Goal: Information Seeking & Learning: Learn about a topic

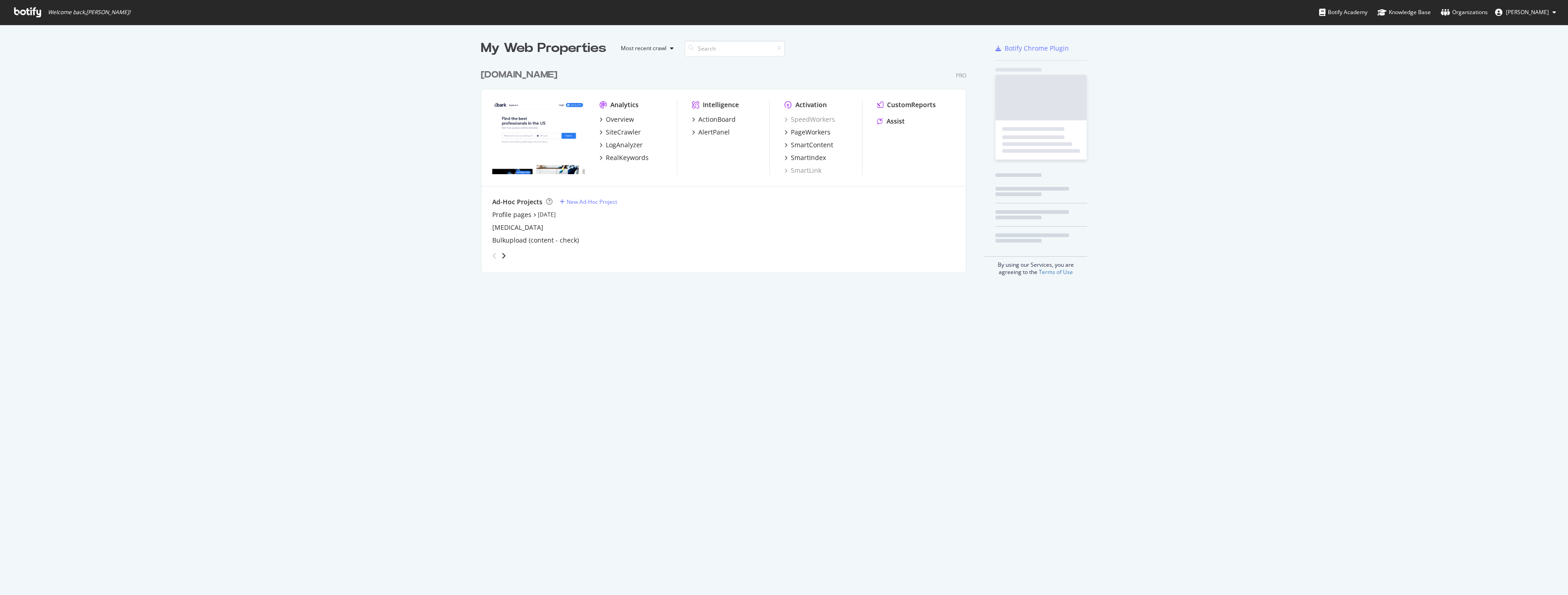
scroll to position [588, 1555]
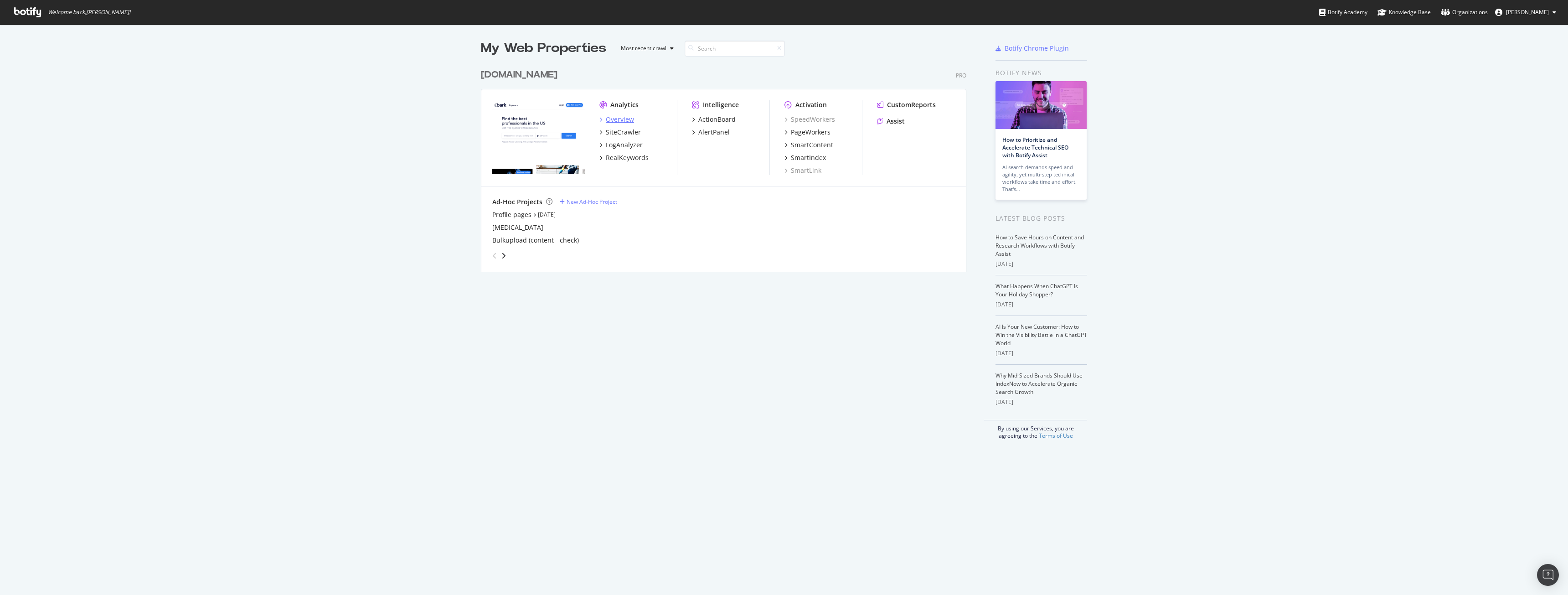
click at [618, 118] on div "Overview" at bounding box center [620, 119] width 28 height 9
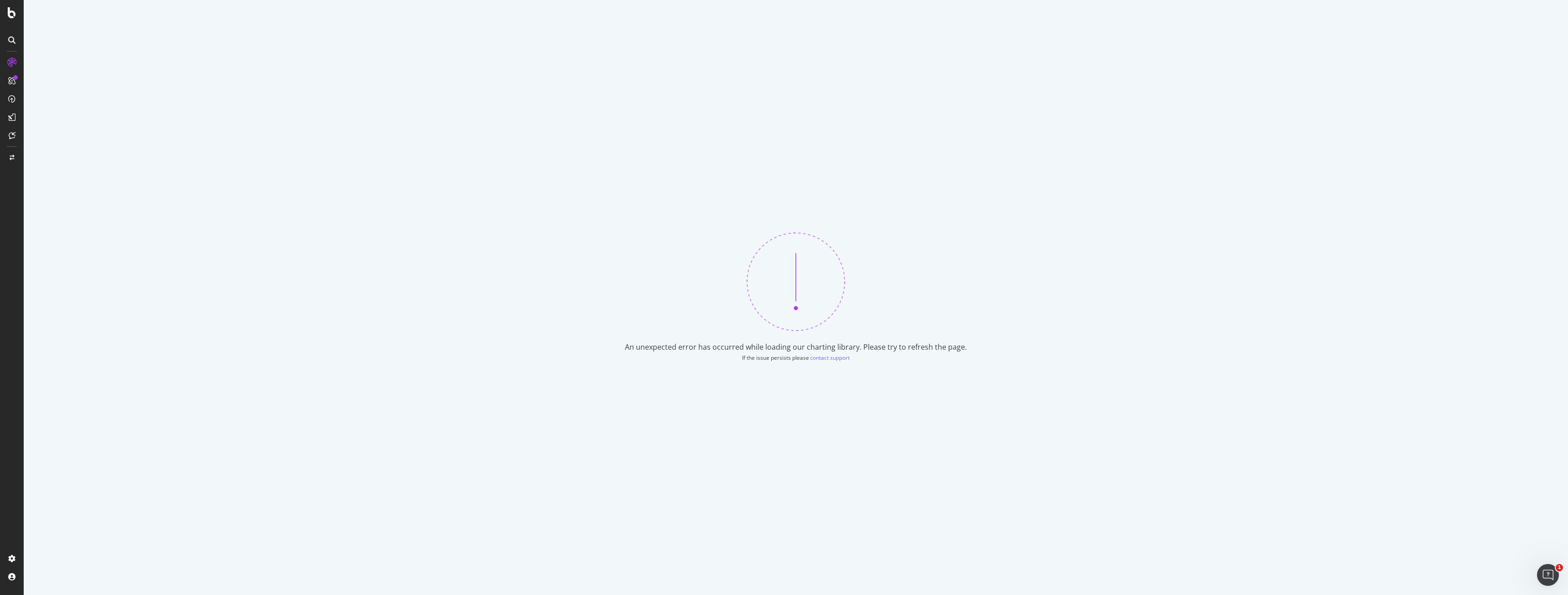
click at [237, 136] on div "An unexpected error has occurred while loading our charting library. Please try…" at bounding box center [796, 297] width 1544 height 595
click at [13, 86] on div at bounding box center [12, 81] width 15 height 15
click at [10, 59] on icon at bounding box center [12, 63] width 7 height 7
click at [6, 16] on div at bounding box center [12, 13] width 22 height 11
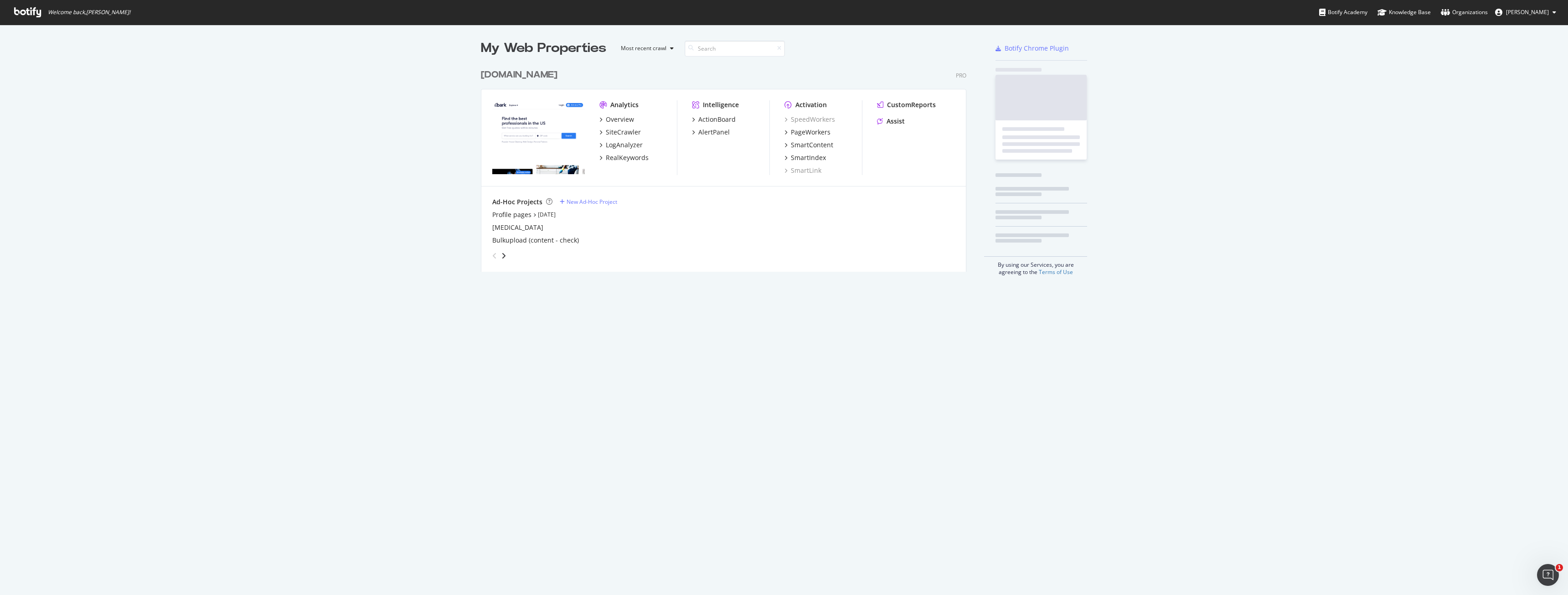
scroll to position [588, 1555]
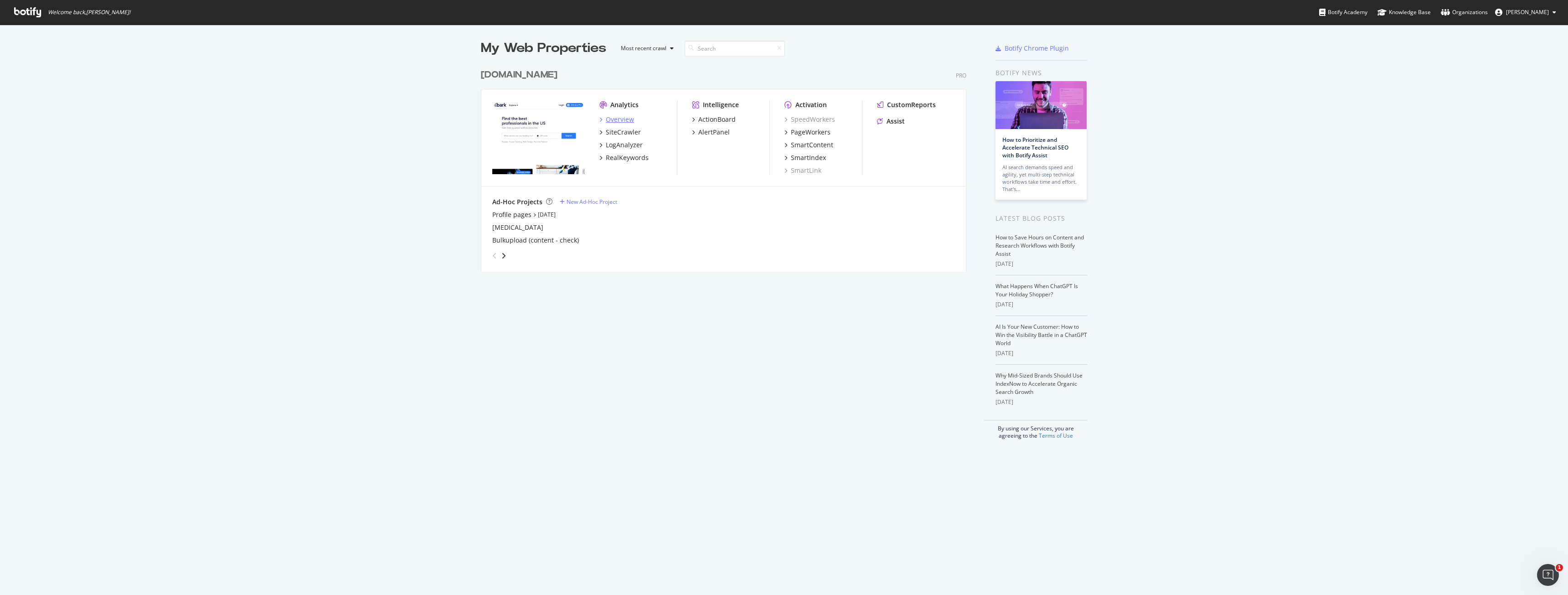
click at [617, 119] on div "Overview" at bounding box center [620, 119] width 28 height 9
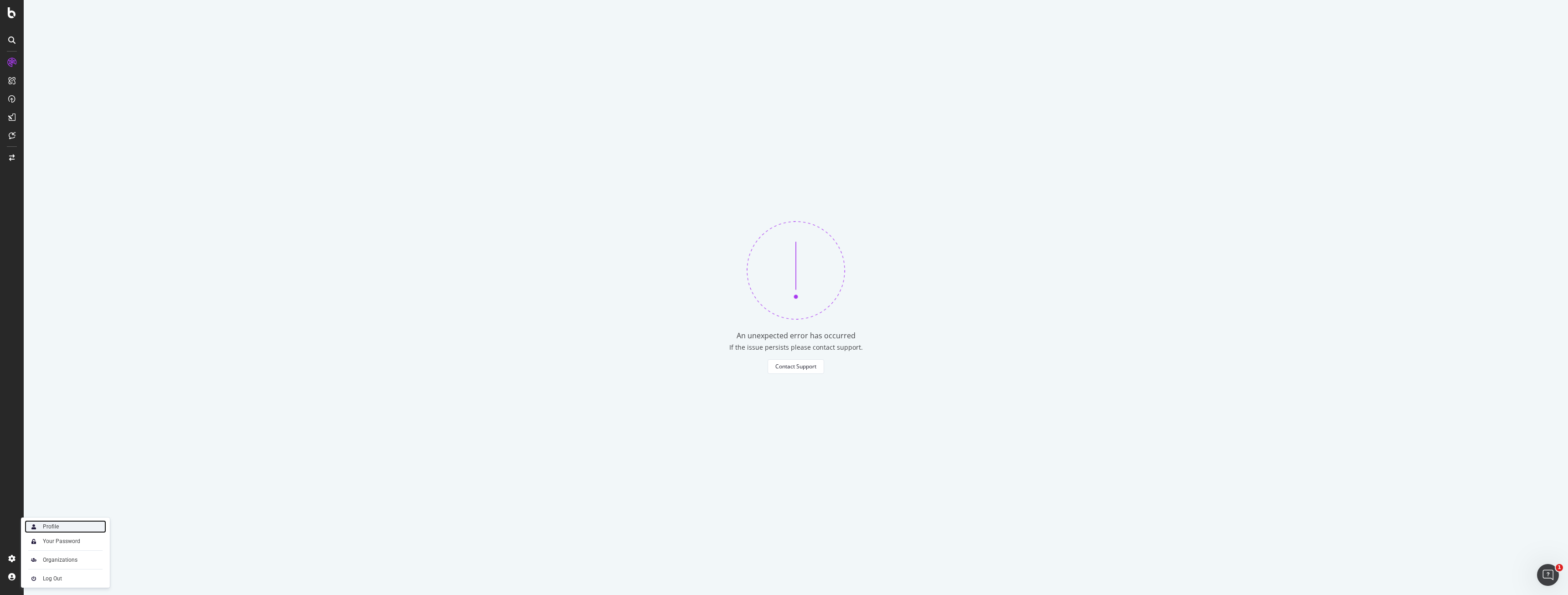
click at [68, 529] on div "Profile" at bounding box center [65, 526] width 82 height 13
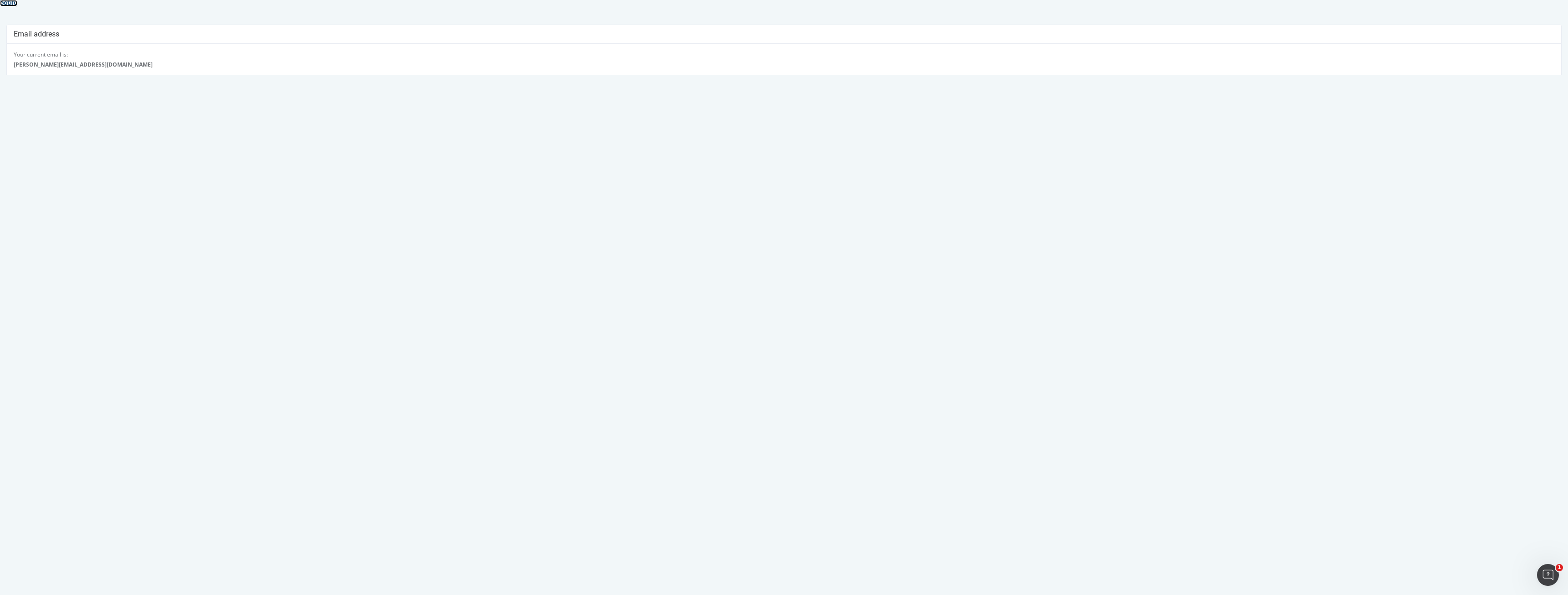
click at [17, 6] on icon at bounding box center [9, 3] width 17 height 6
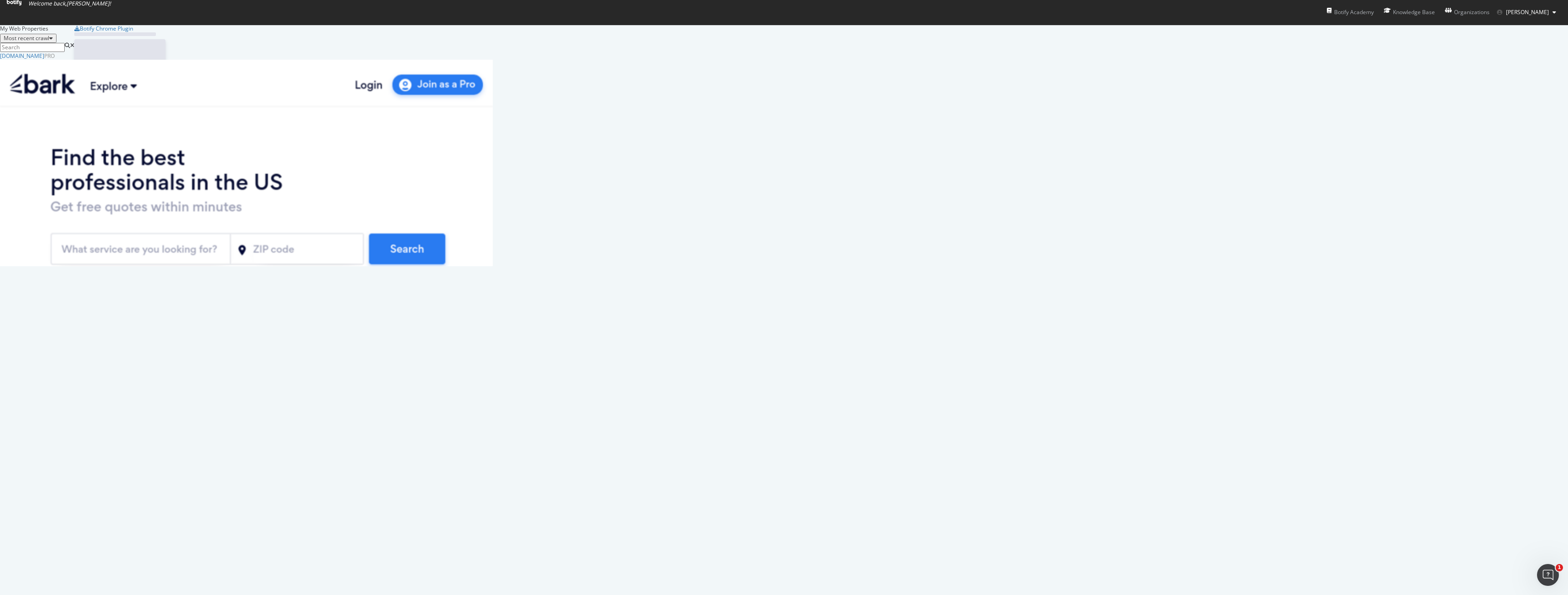
scroll to position [588, 1555]
click at [492, 454] on div "Analytics Overview SiteCrawler LogAnalyzer RealKeywords" at bounding box center [246, 491] width 492 height 73
click at [58, 463] on div "Overview" at bounding box center [44, 468] width 28 height 9
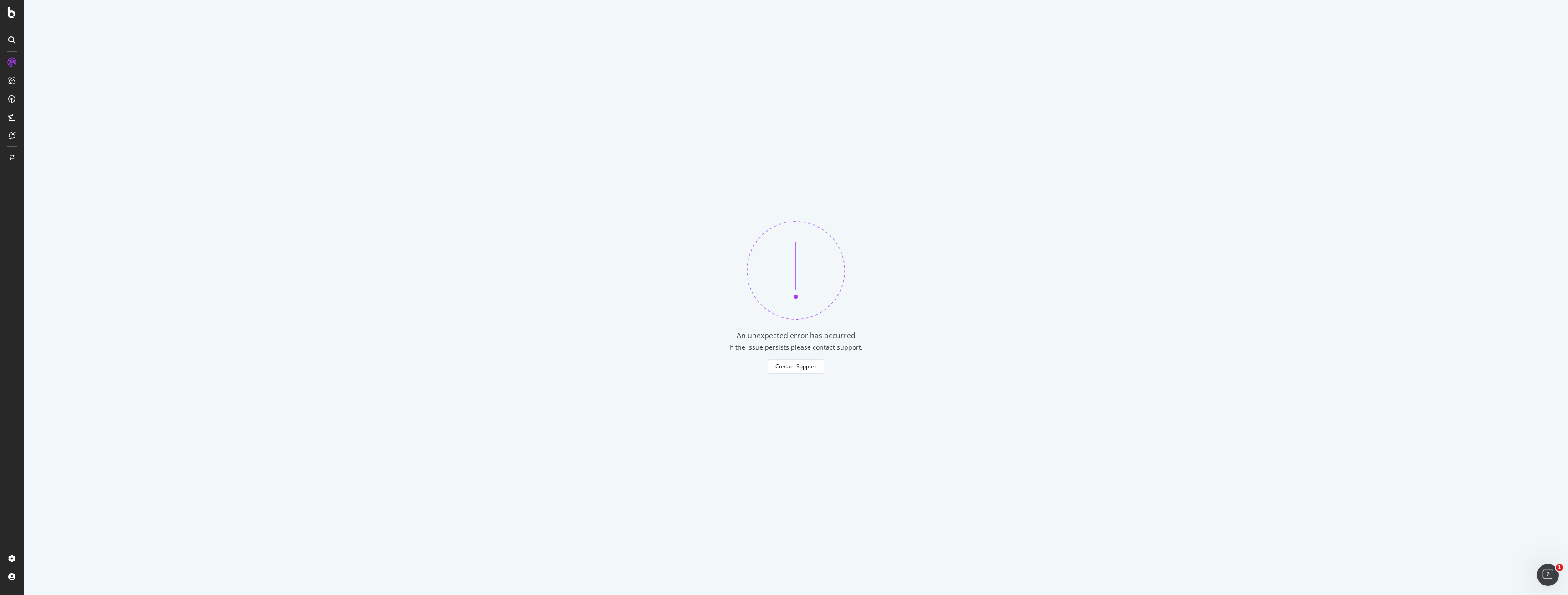
click at [433, 209] on div "An unexpected error has occurred If the issue persists please contact support. …" at bounding box center [796, 297] width 1544 height 595
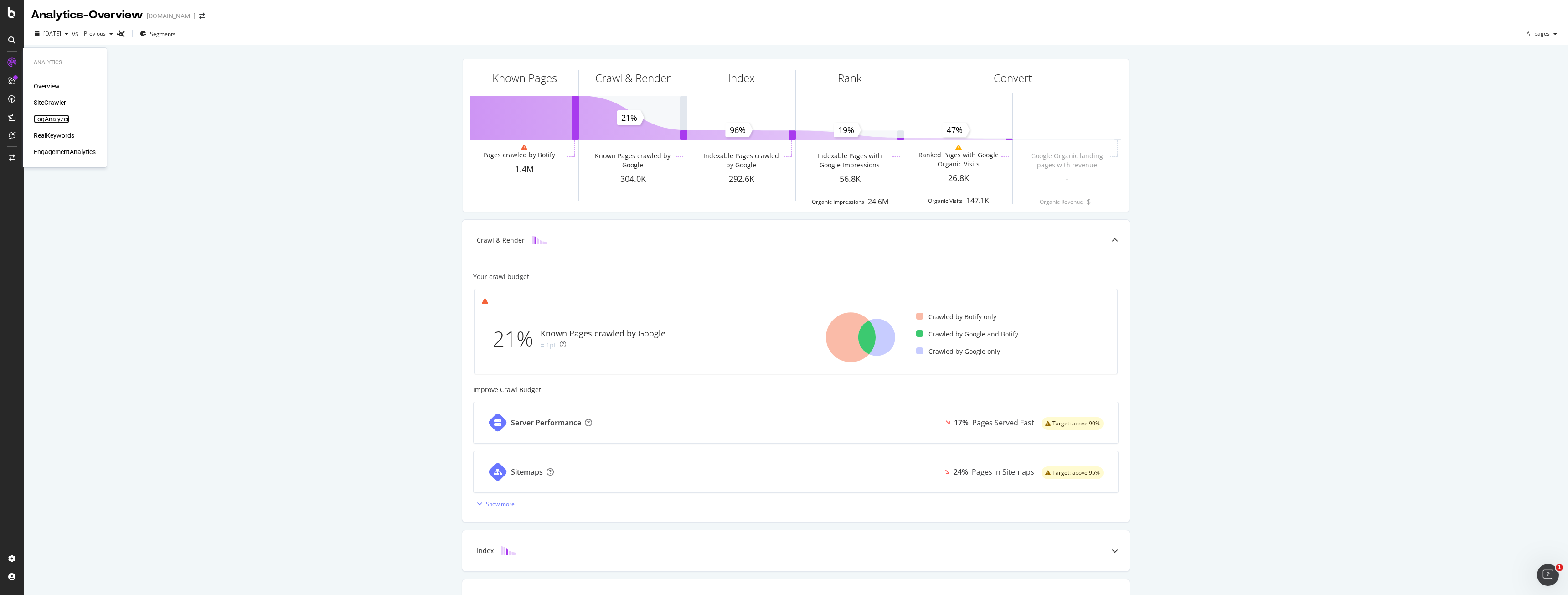
click at [52, 117] on div "LogAnalyzer" at bounding box center [51, 119] width 35 height 9
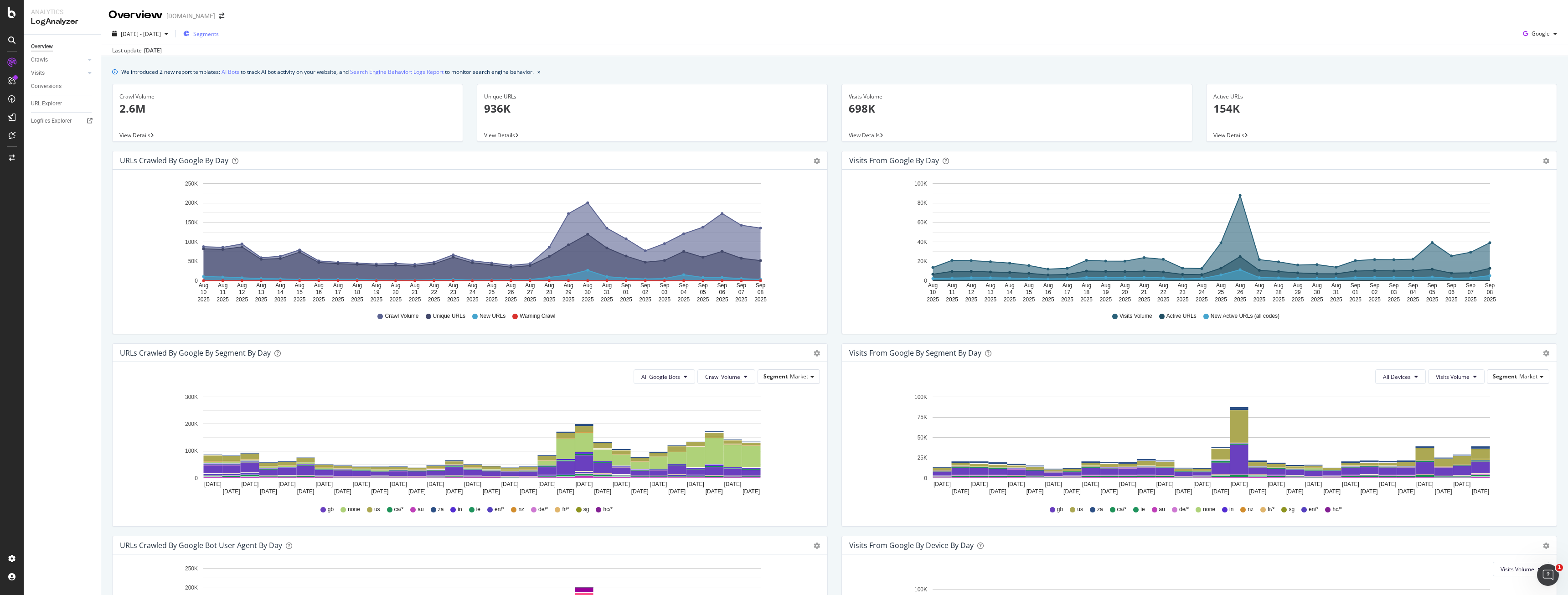
click at [219, 33] on span "Segments" at bounding box center [206, 33] width 26 height 8
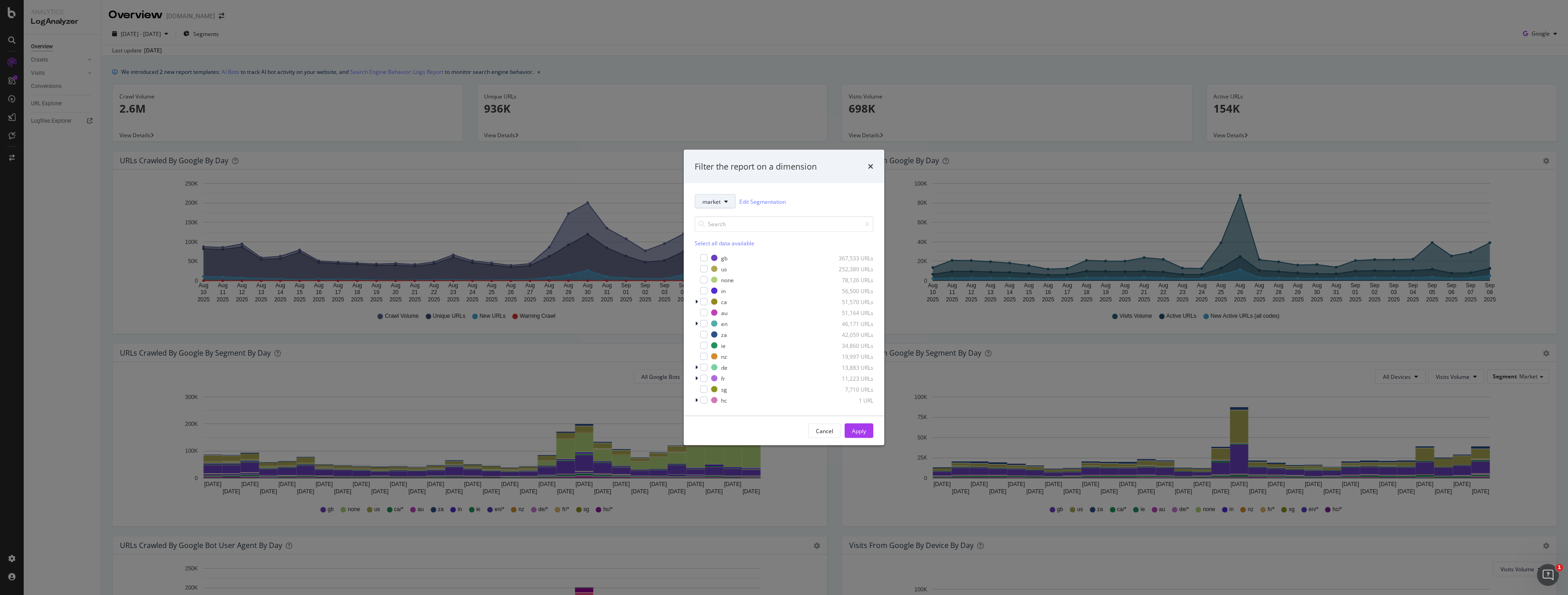
click at [708, 206] on button "market" at bounding box center [715, 202] width 41 height 15
click at [714, 258] on div "gb-services" at bounding box center [744, 266] width 99 height 17
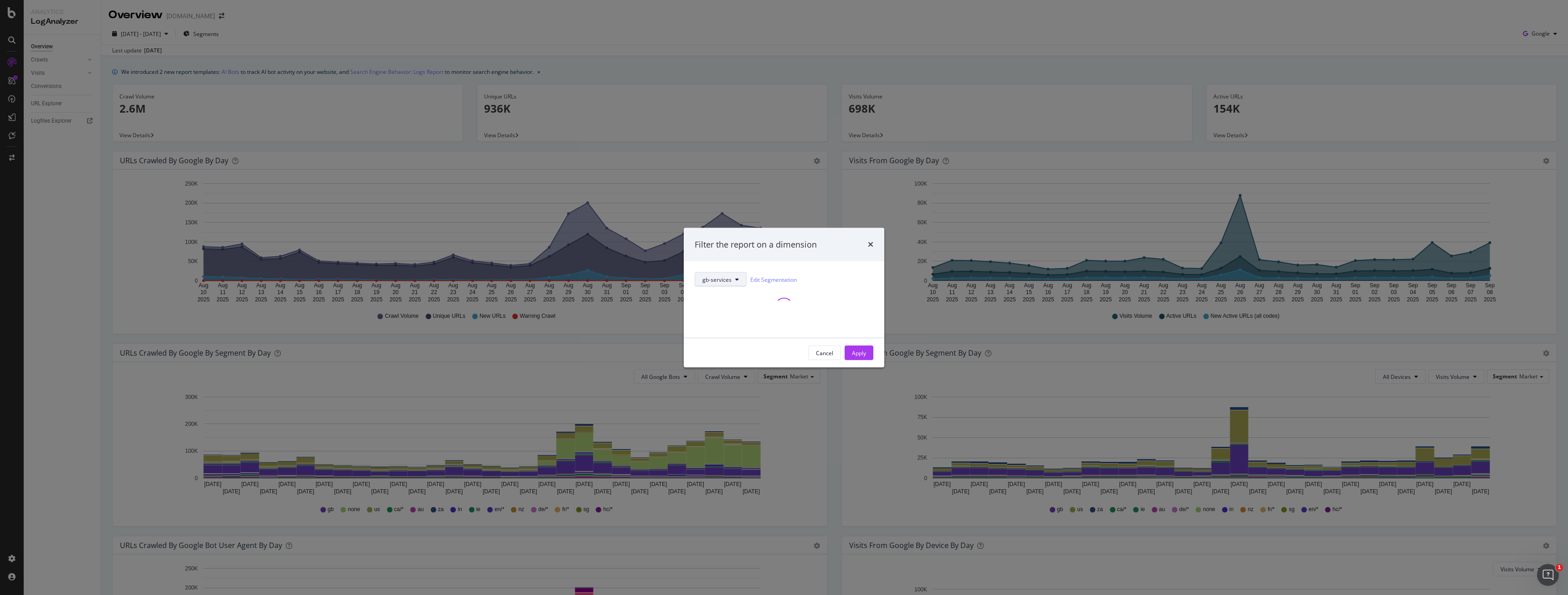
click at [712, 281] on span "gb-services" at bounding box center [717, 279] width 29 height 8
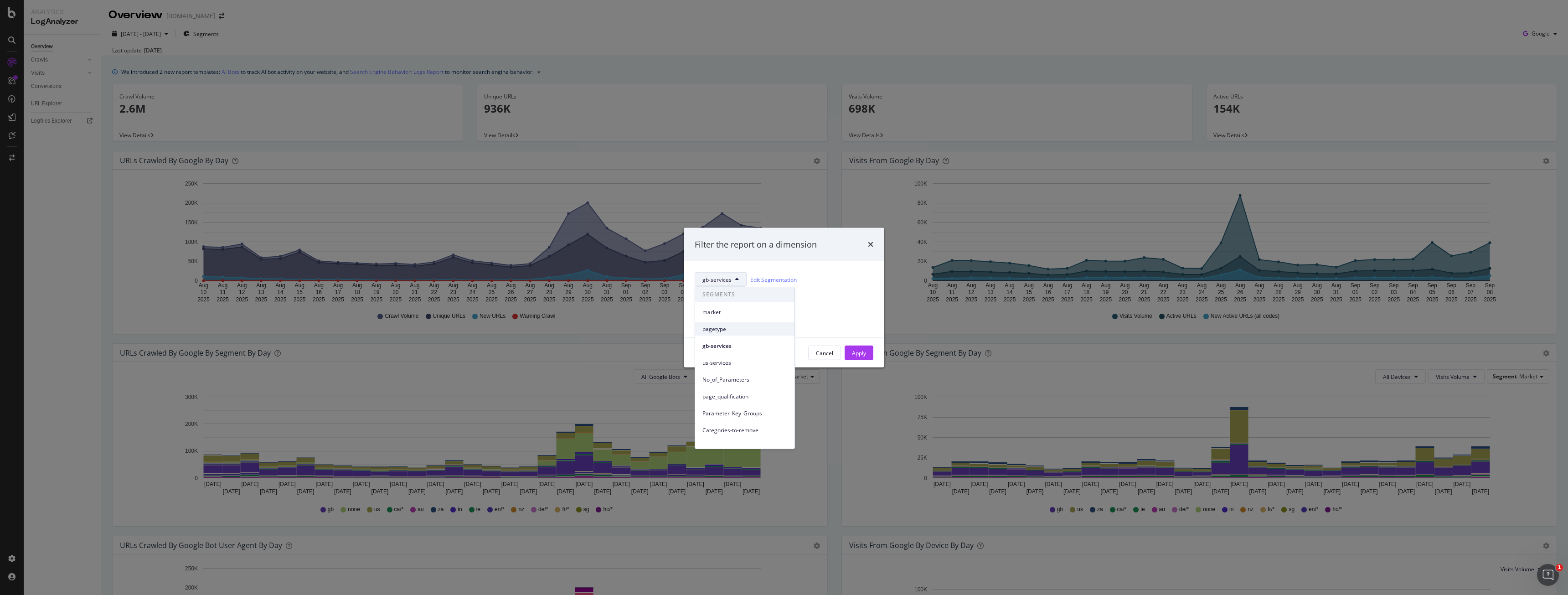
click at [713, 328] on span "pagetype" at bounding box center [744, 329] width 85 height 8
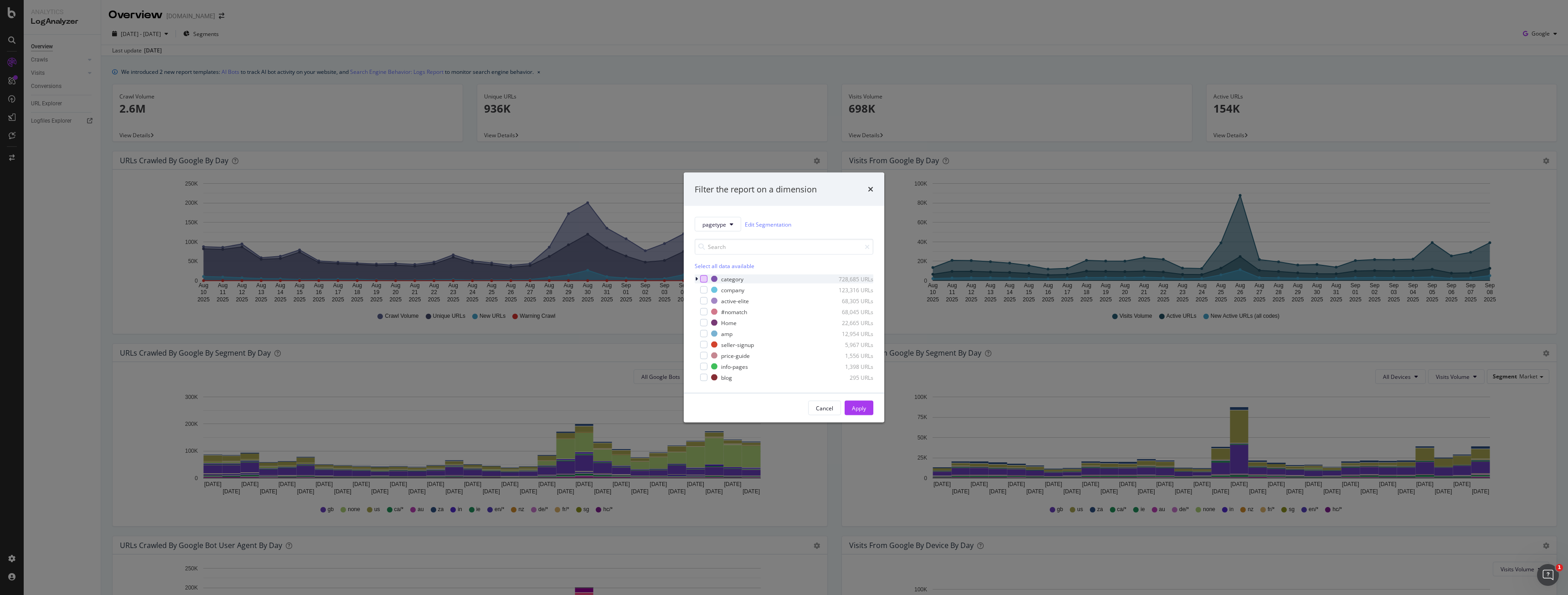
click at [707, 281] on div "modal" at bounding box center [704, 279] width 7 height 7
click at [865, 407] on div "Apply" at bounding box center [859, 407] width 14 height 8
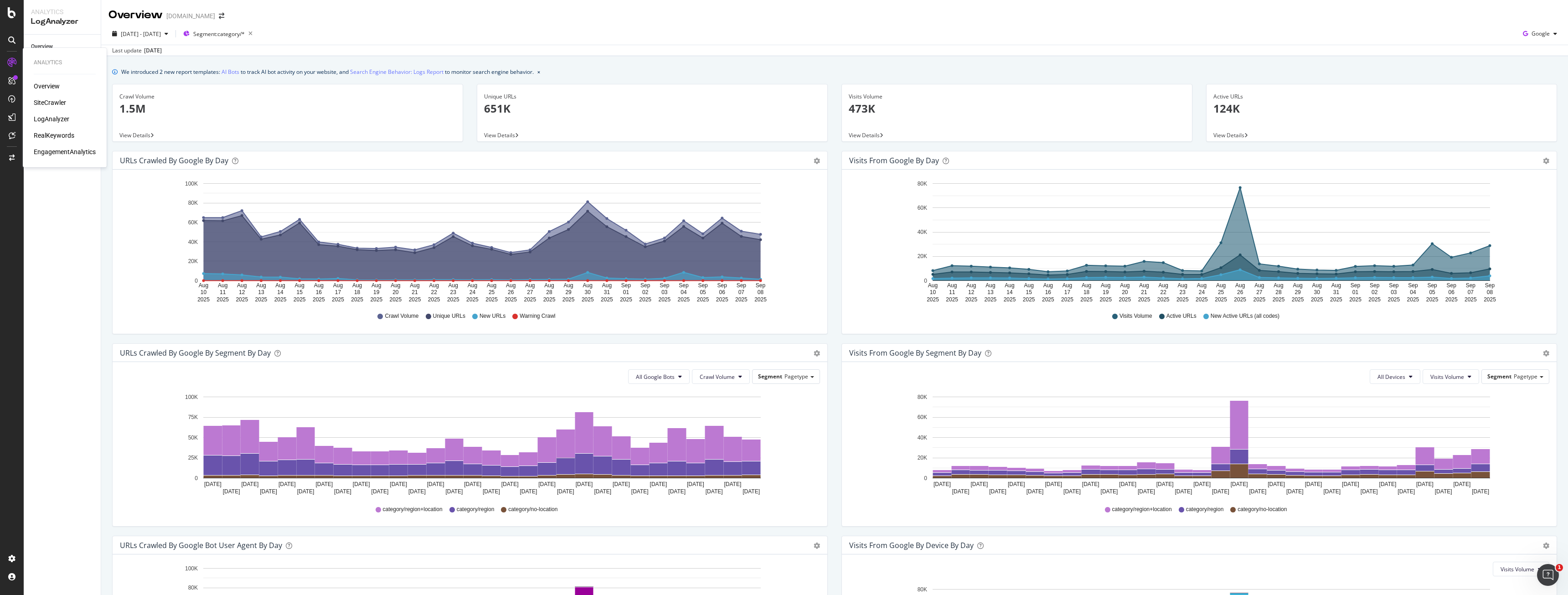
click at [57, 142] on div "Overview SiteCrawler LogAnalyzer RealKeywords EngagementAnalytics" at bounding box center [65, 119] width 62 height 75
click at [57, 139] on div "RealKeywords" at bounding box center [54, 135] width 41 height 9
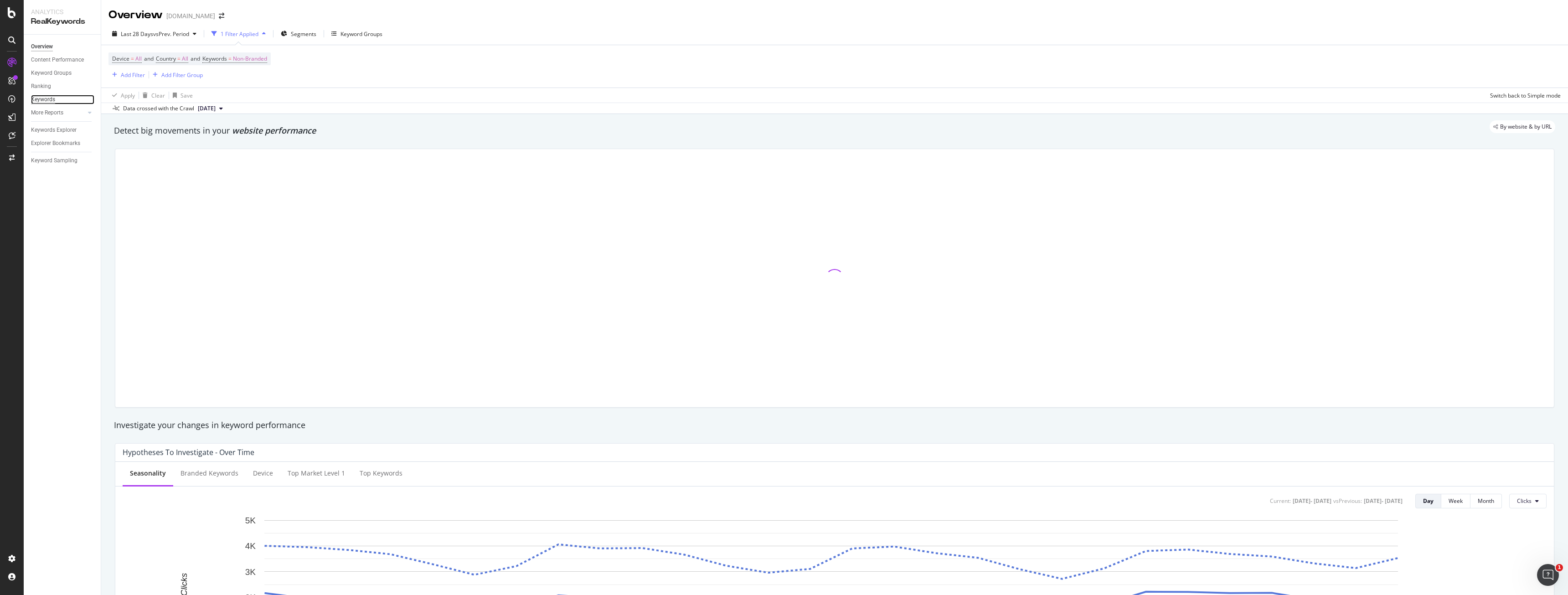
click at [46, 103] on div "Keywords" at bounding box center [43, 100] width 24 height 10
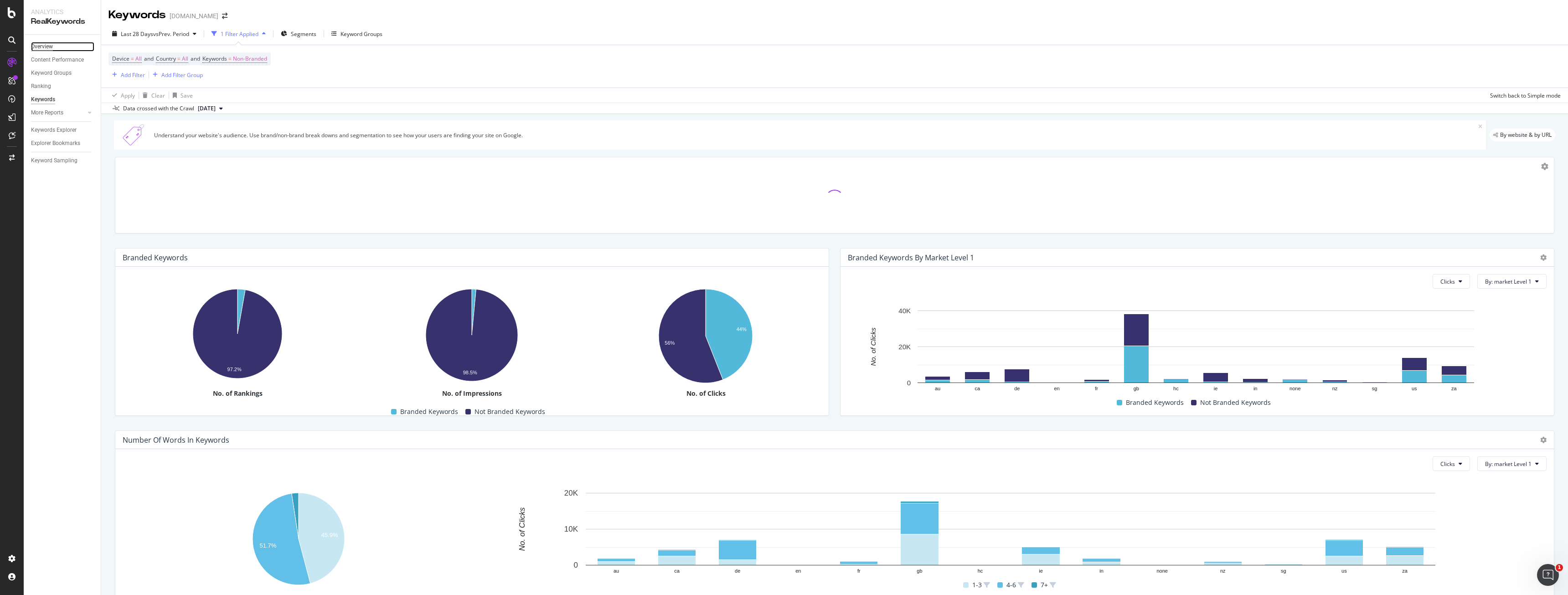
click at [43, 50] on div "Overview" at bounding box center [42, 47] width 22 height 10
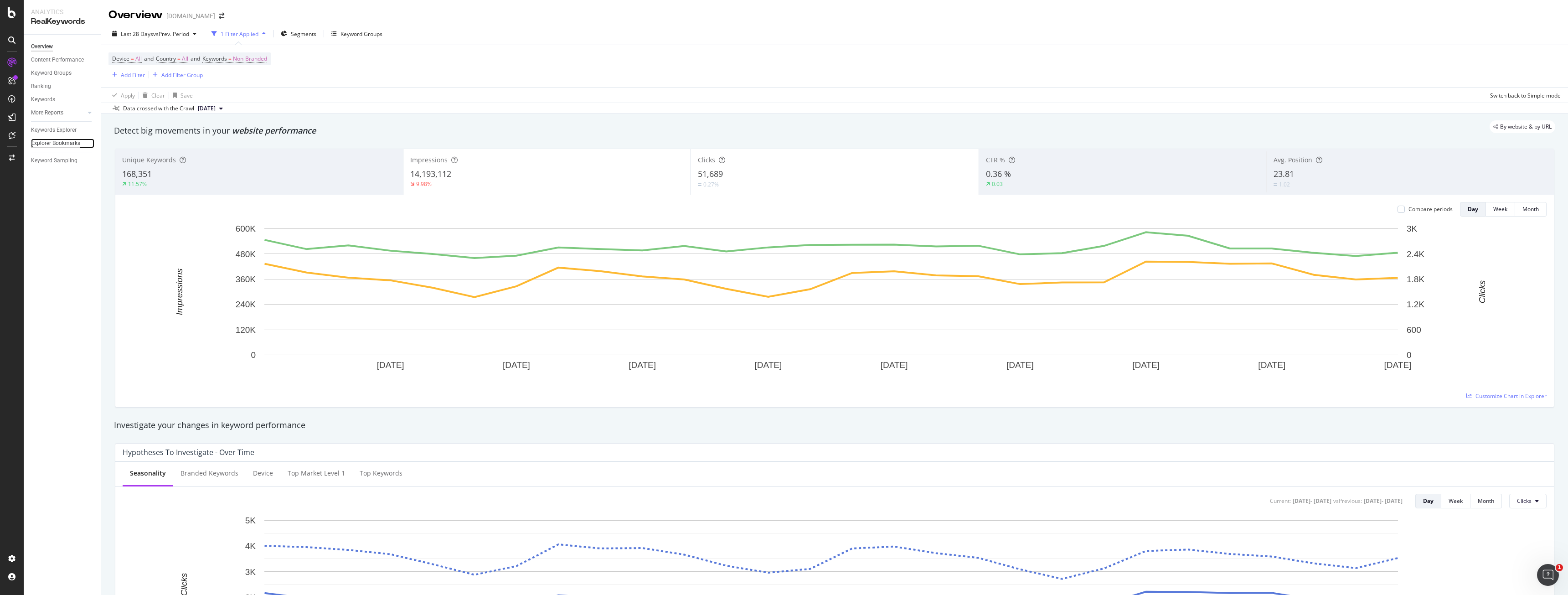
click at [45, 147] on div "Explorer Bookmarks" at bounding box center [55, 144] width 49 height 10
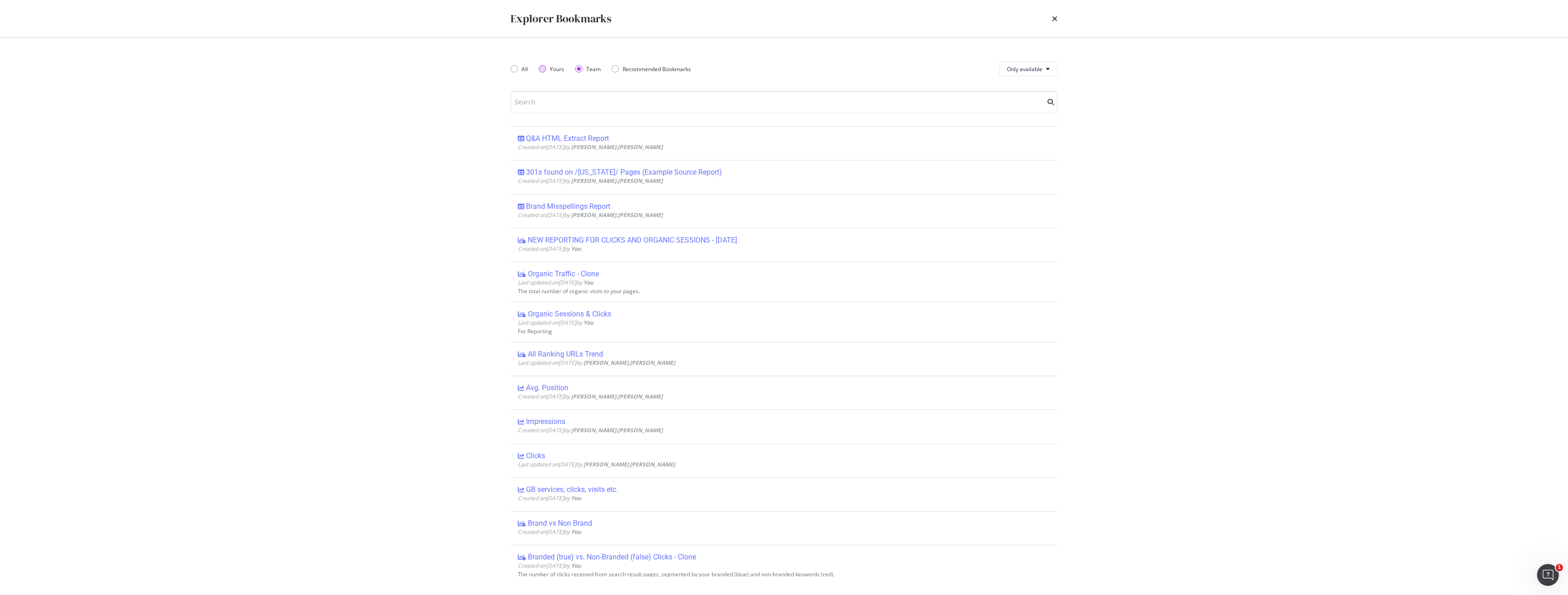
click at [550, 68] on div "Yours" at bounding box center [557, 69] width 15 height 8
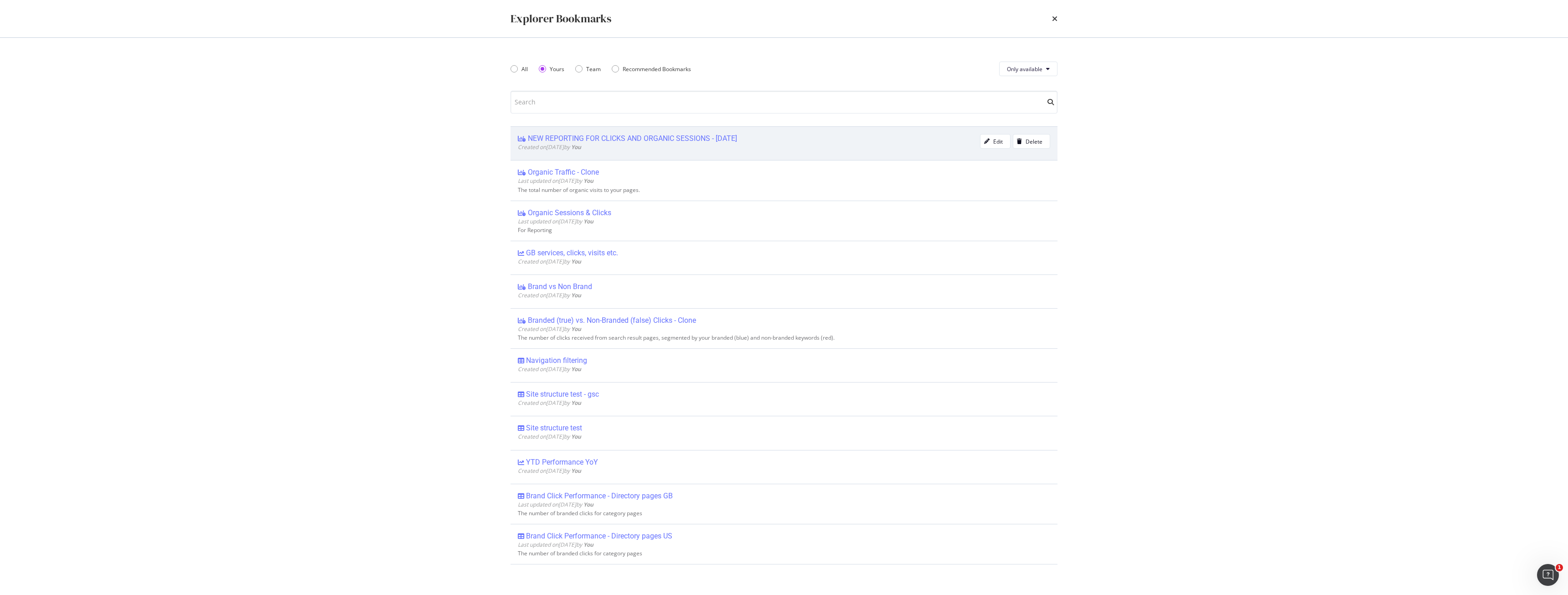
click at [710, 140] on div "NEW REPORTING FOR CLICKS AND ORGANIC SESSIONS - [DATE]" at bounding box center [632, 138] width 209 height 9
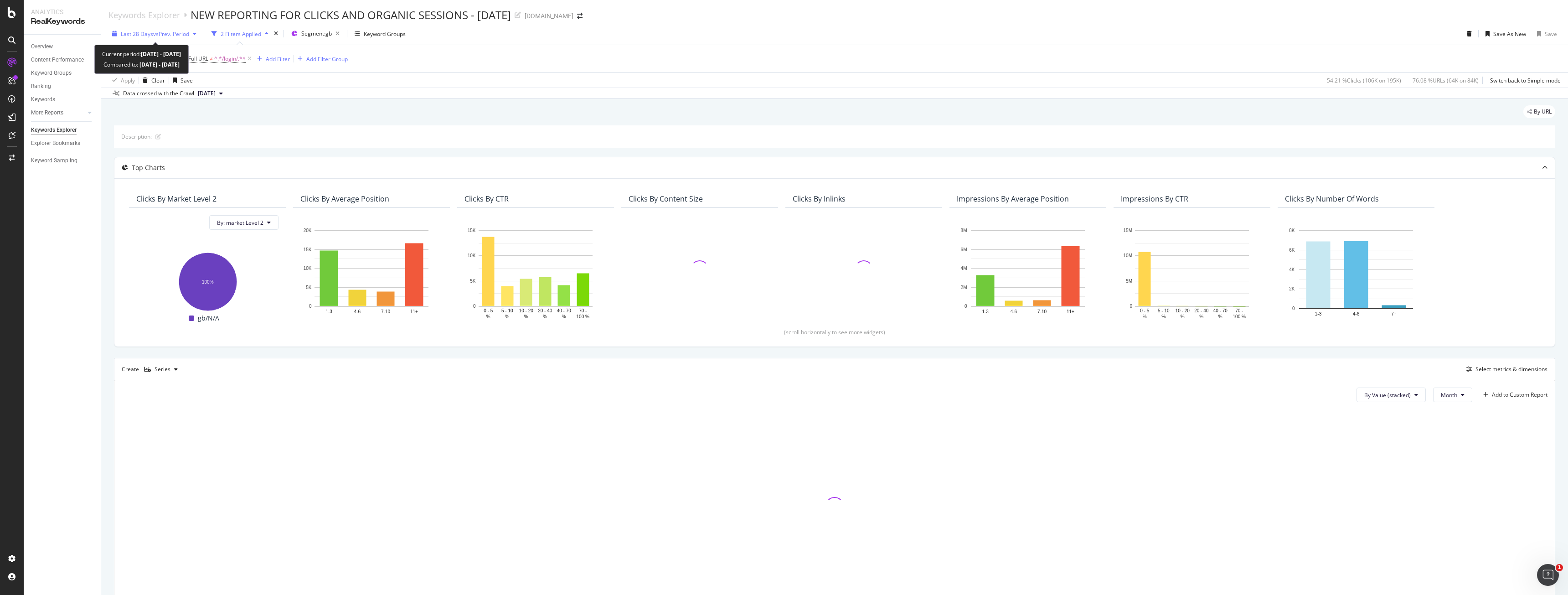
click at [178, 30] on span "vs Prev. Period" at bounding box center [171, 33] width 36 height 8
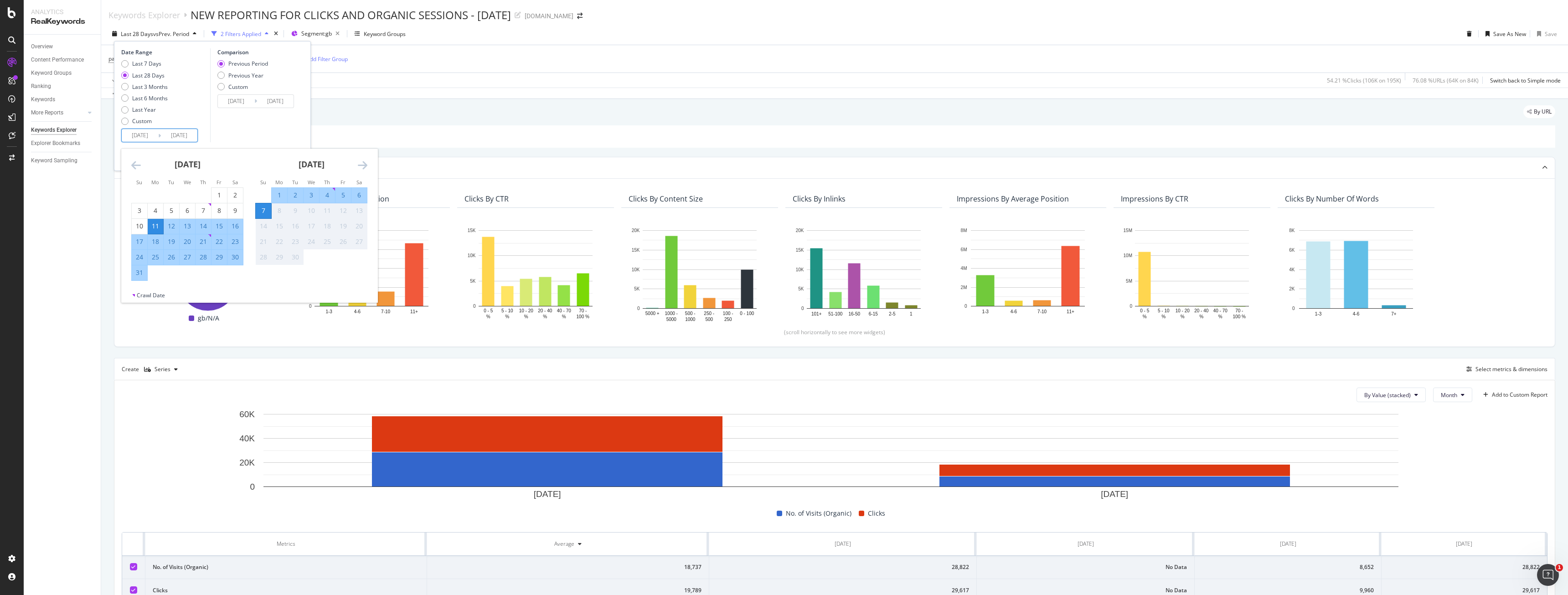
click at [148, 135] on input "[DATE]" at bounding box center [140, 135] width 37 height 13
click at [219, 195] on div "1" at bounding box center [219, 195] width 15 height 9
type input "[DATE]"
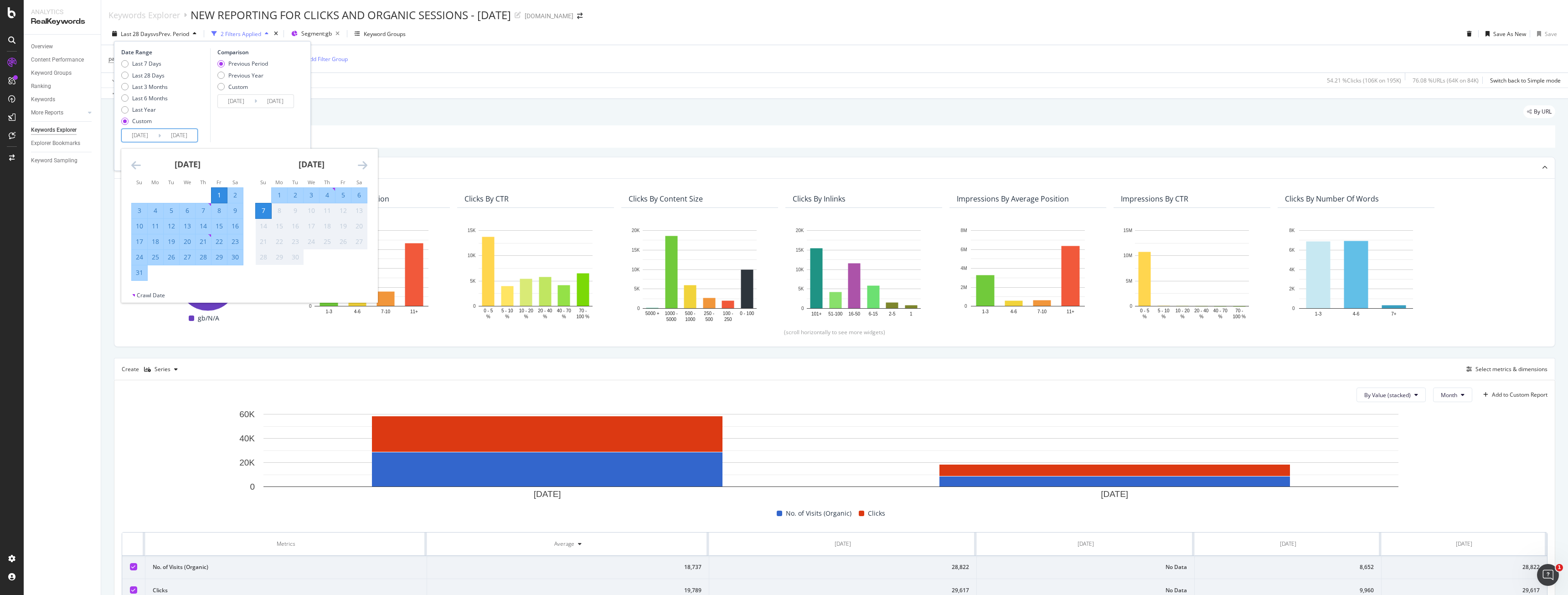
click at [133, 271] on div "31" at bounding box center [139, 272] width 15 height 9
type input "[DATE]"
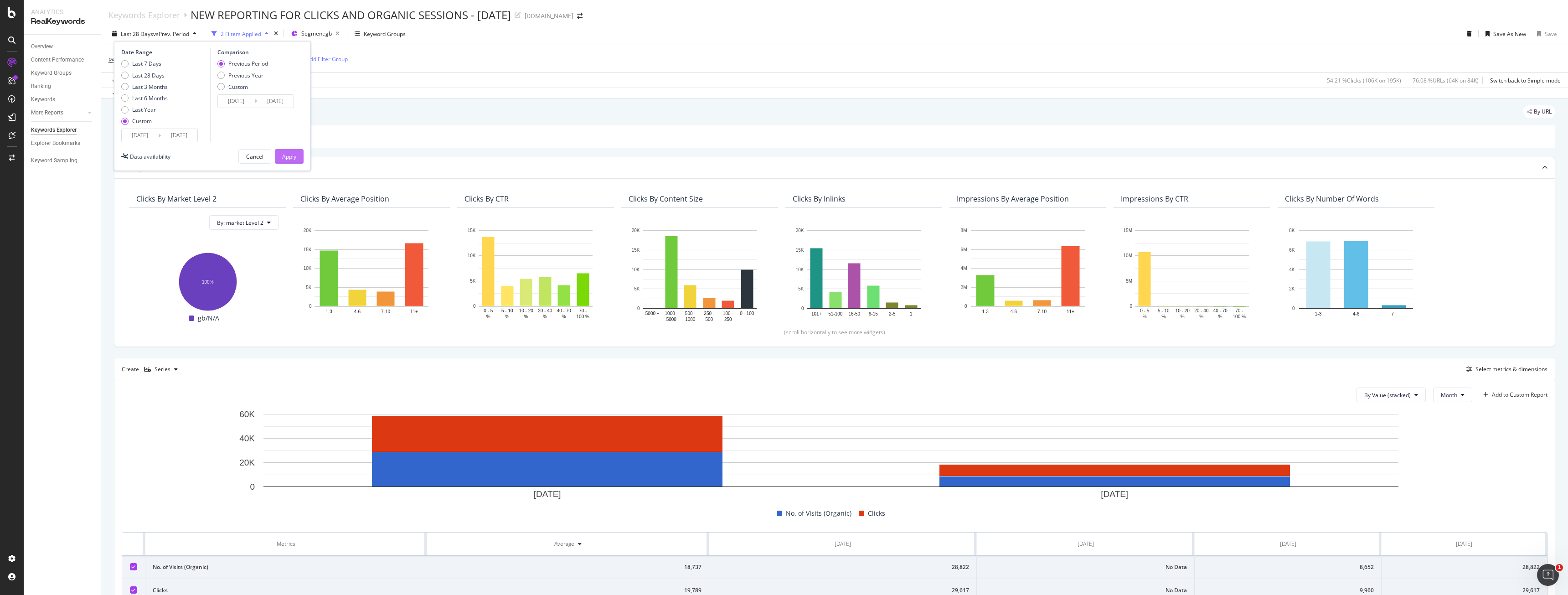
click at [290, 157] on div "Apply" at bounding box center [289, 157] width 14 height 8
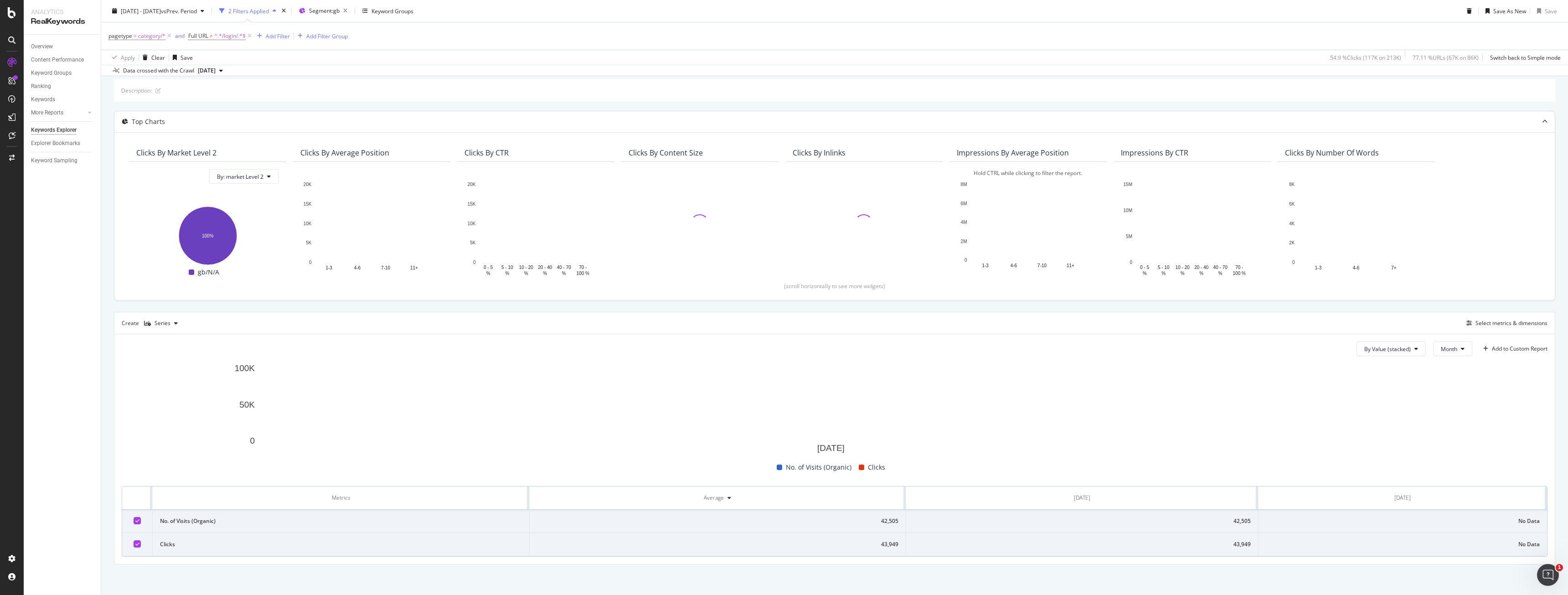
scroll to position [48, 0]
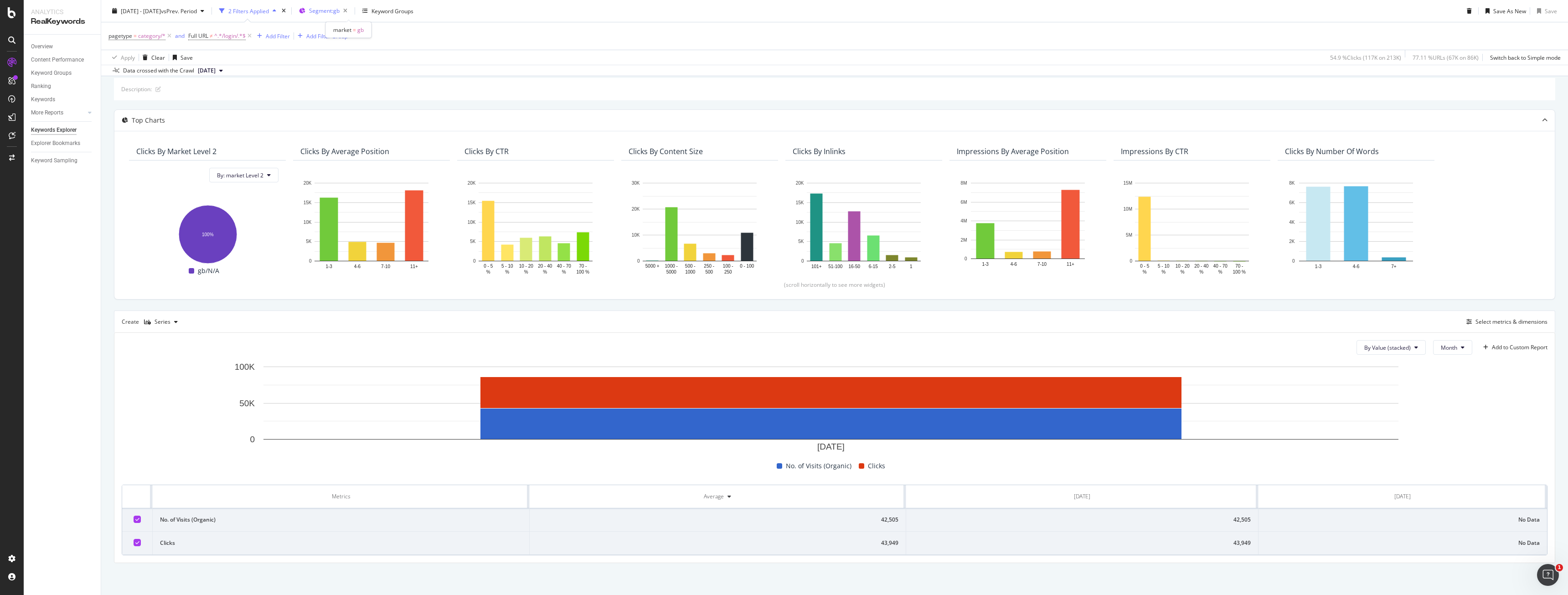
click at [345, 16] on div "Segment: gb" at bounding box center [330, 10] width 42 height 13
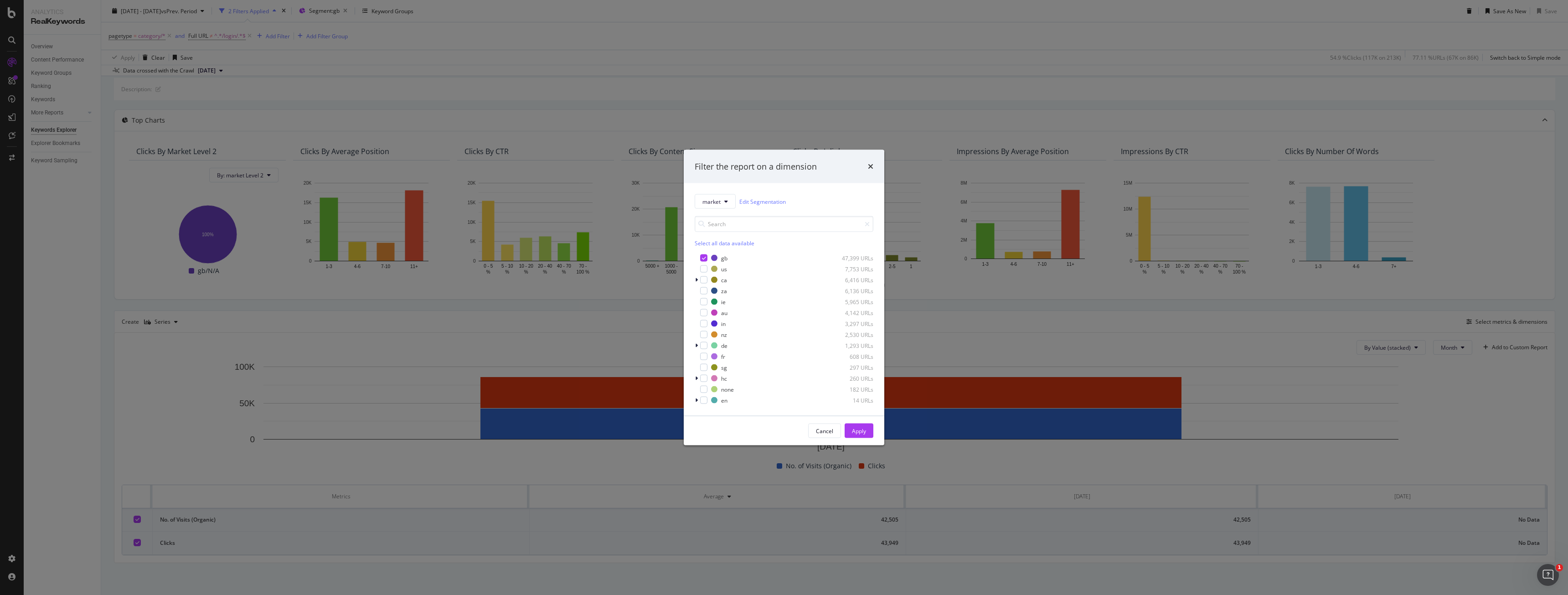
click at [1278, 457] on div "Filter the report on a dimension market Edit Segmentation Select all data avail…" at bounding box center [784, 297] width 1568 height 595
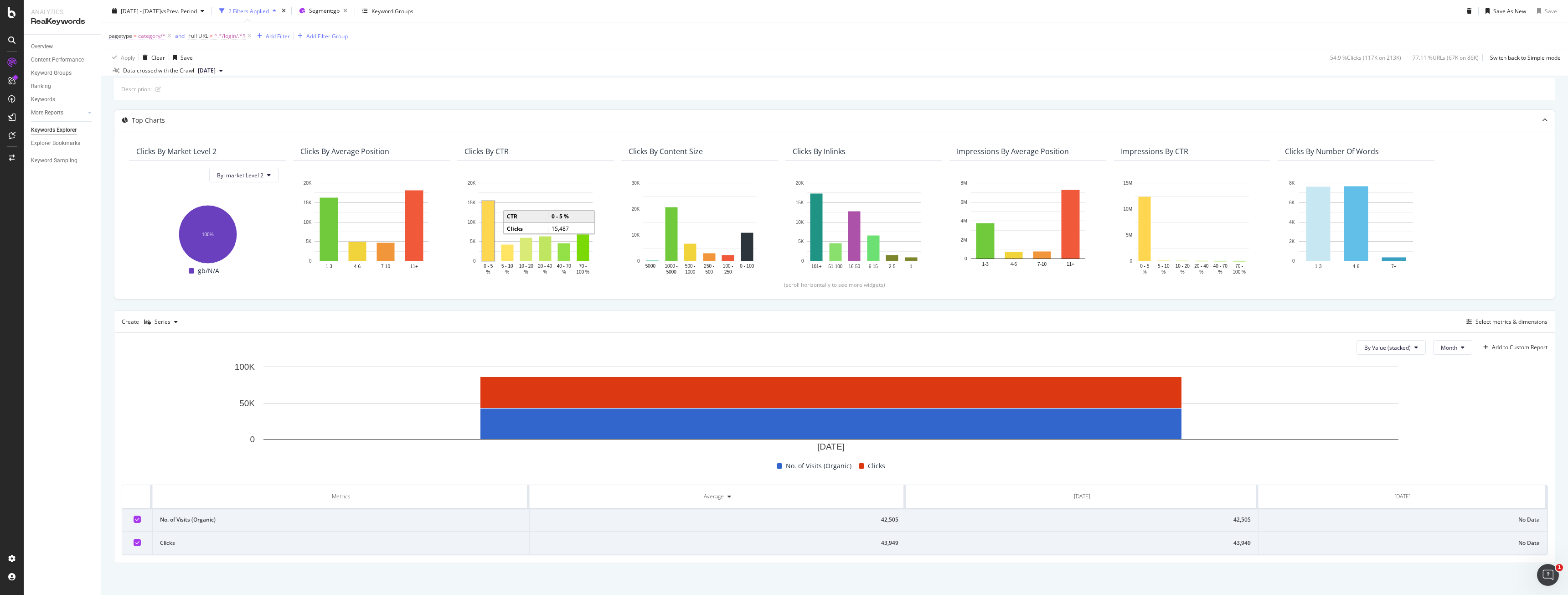
click at [142, 37] on span "category/*" at bounding box center [152, 36] width 27 height 13
click at [131, 70] on div at bounding box center [166, 74] width 99 height 15
click at [363, 58] on div "Apply Clear Save 54.9 % Clicks ( 117K on 213K ) 77.11 % URLs ( 67K on 86K ) Swi…" at bounding box center [835, 57] width 1467 height 15
click at [154, 32] on span "category/*" at bounding box center [152, 36] width 27 height 13
click at [345, 63] on div "Apply Clear Save 54.9 % Clicks ( 117K on 213K ) 77.11 % URLs ( 67K on 86K ) Swi…" at bounding box center [835, 57] width 1467 height 15
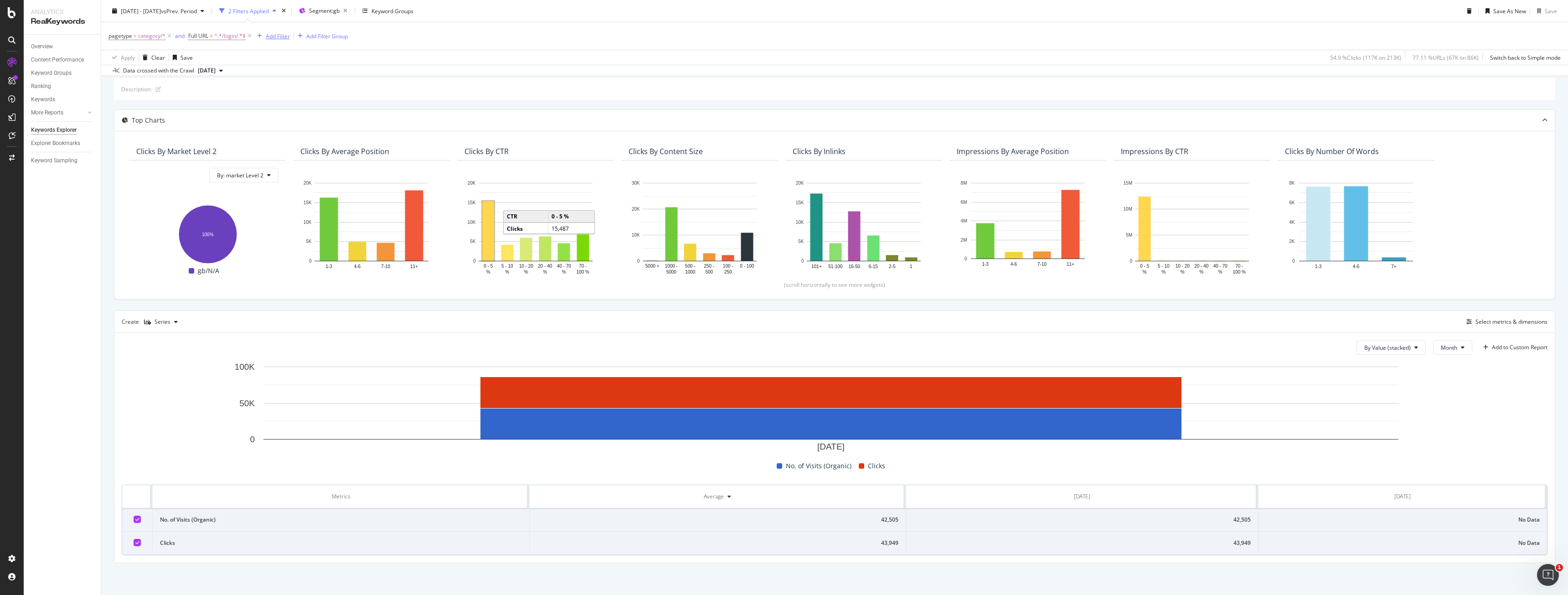
click at [283, 41] on div "pagetype = category/* and Full URL ≠ ^.*/login/.*$ Add Filter Add Filter Group" at bounding box center [228, 36] width 239 height 13
click at [280, 38] on div "Add Filter" at bounding box center [278, 35] width 24 height 8
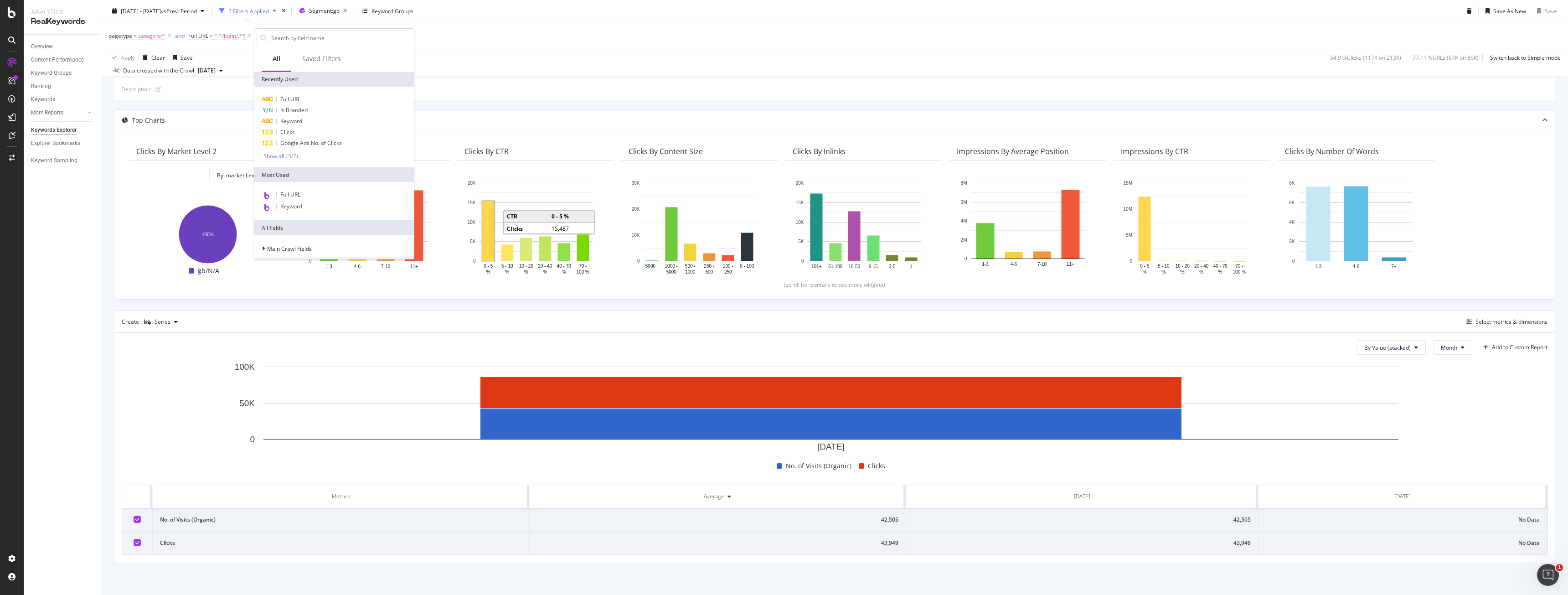
click at [527, 69] on div "Data crossed with the Crawl [DATE]" at bounding box center [835, 70] width 1467 height 11
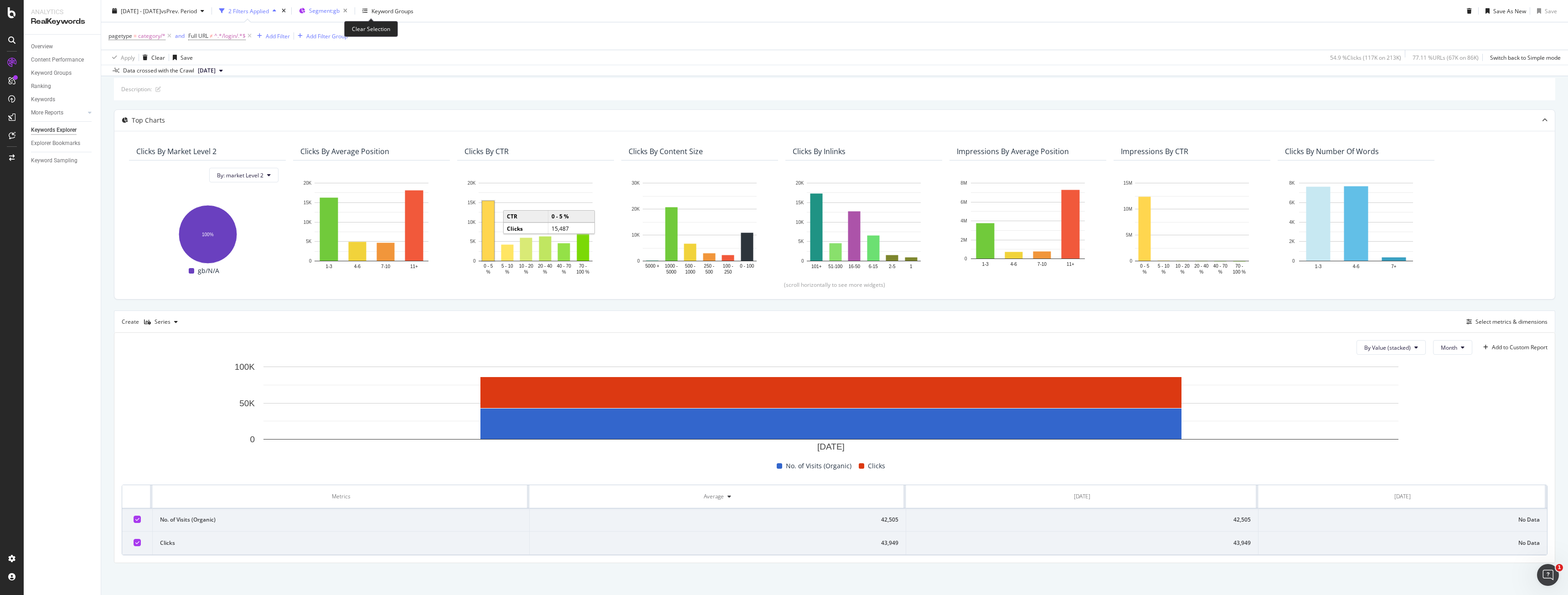
drag, startPoint x: 369, startPoint y: 12, endPoint x: 357, endPoint y: 16, distance: 12.6
click at [351, 16] on div "Segment: gb" at bounding box center [330, 10] width 42 height 13
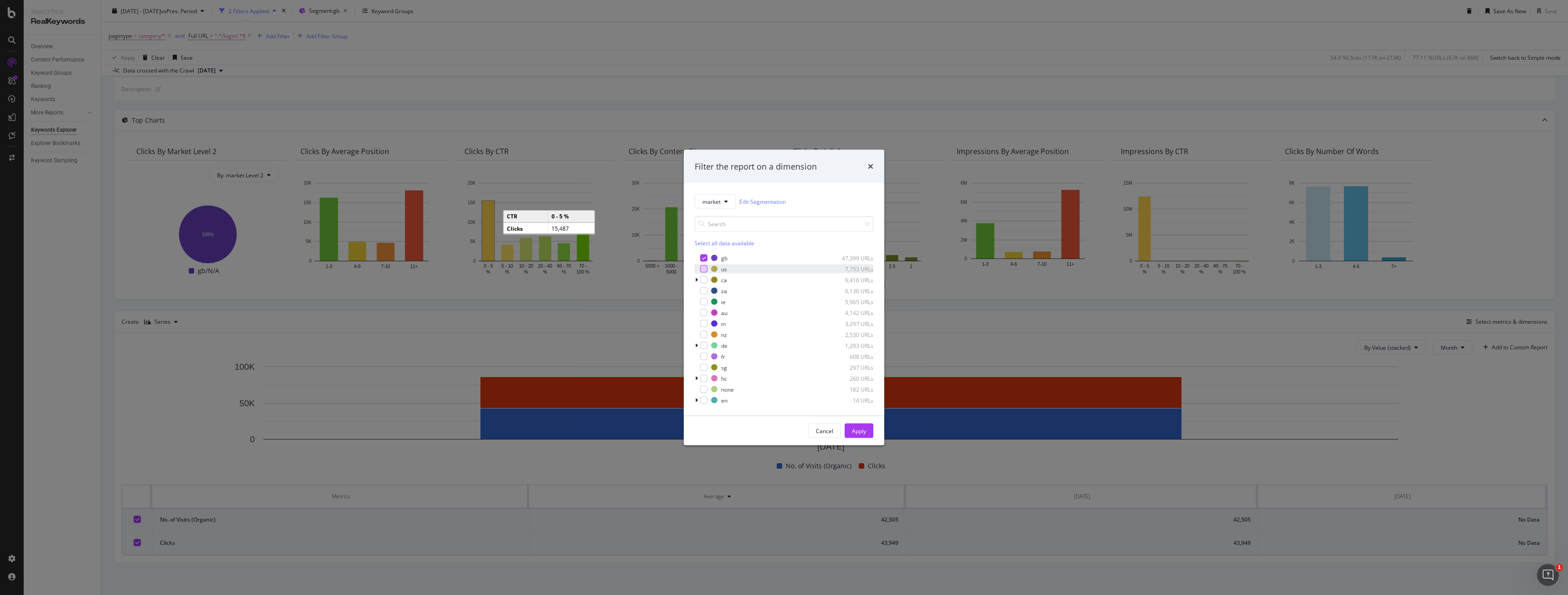
click at [704, 268] on div "modal" at bounding box center [704, 269] width 7 height 7
click at [853, 435] on div "Apply" at bounding box center [859, 431] width 14 height 13
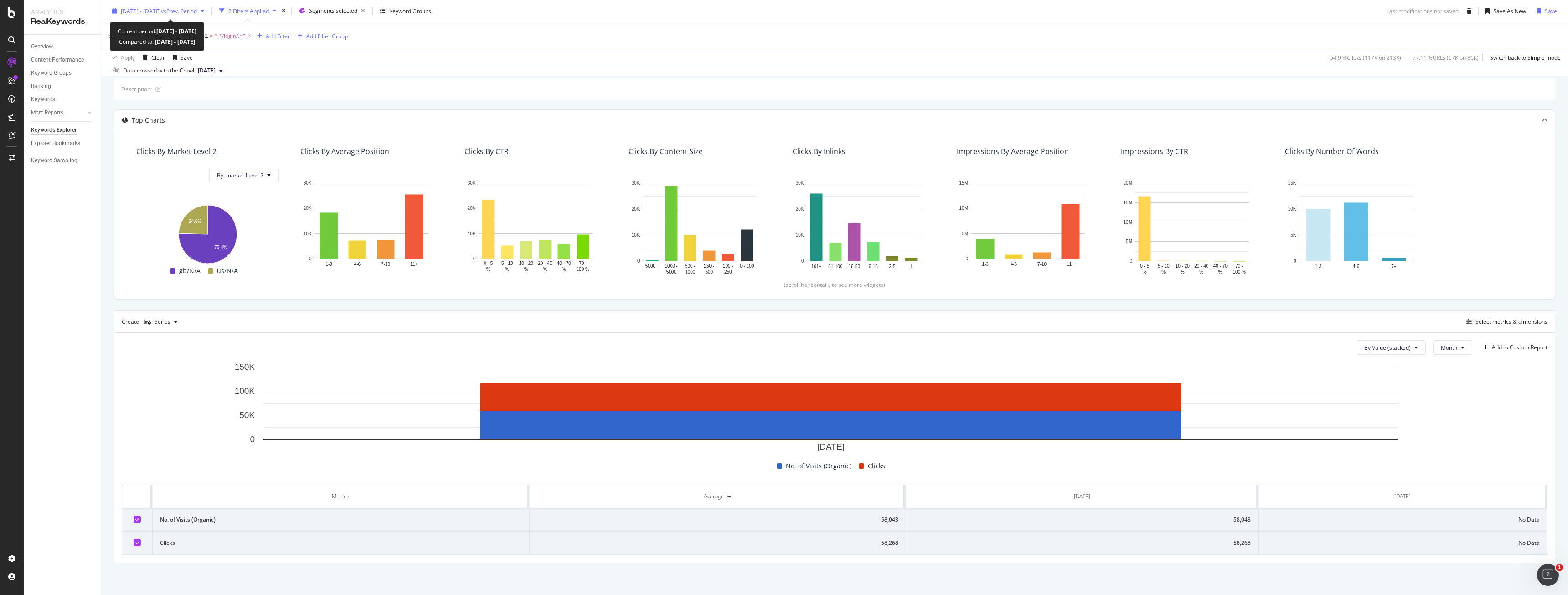
click at [161, 10] on span "[DATE] - [DATE]" at bounding box center [141, 10] width 40 height 8
click at [139, 87] on div "Last Year" at bounding box center [144, 86] width 24 height 8
type input "[DATE]"
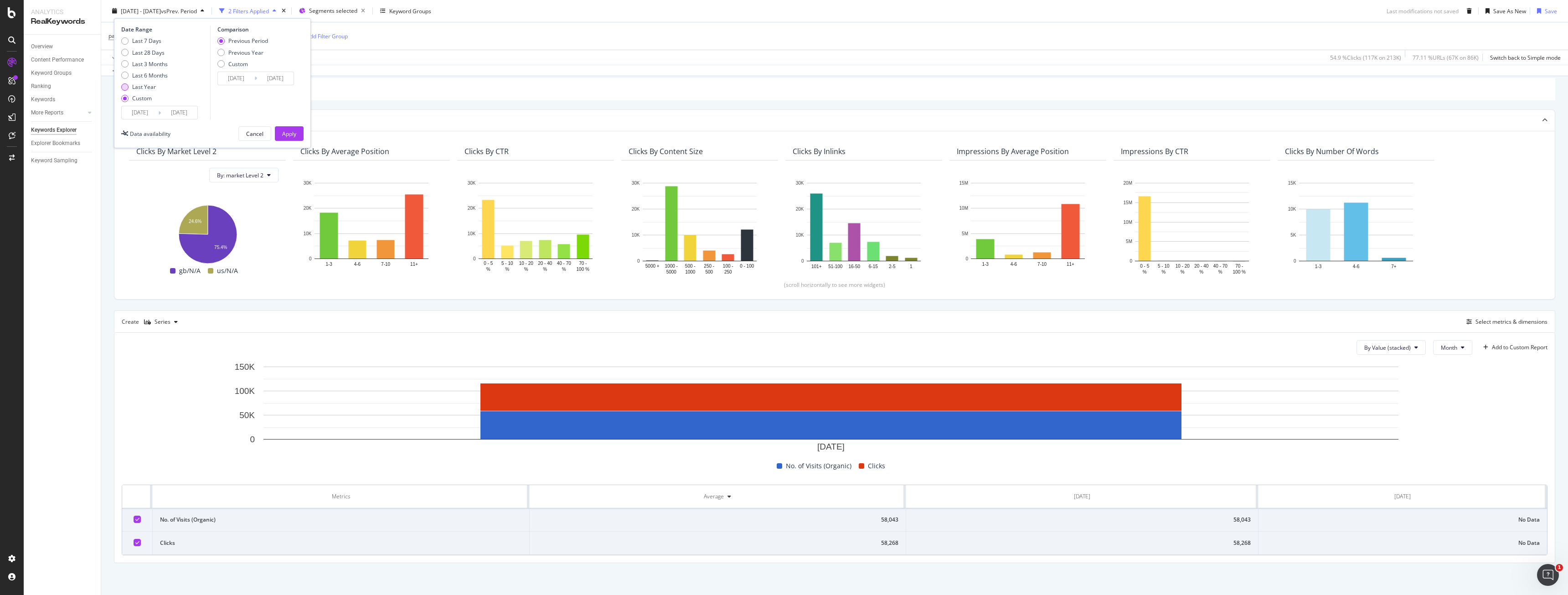
type input "[DATE]"
click at [153, 75] on div "Last 6 Months" at bounding box center [150, 76] width 35 height 8
type input "[DATE]"
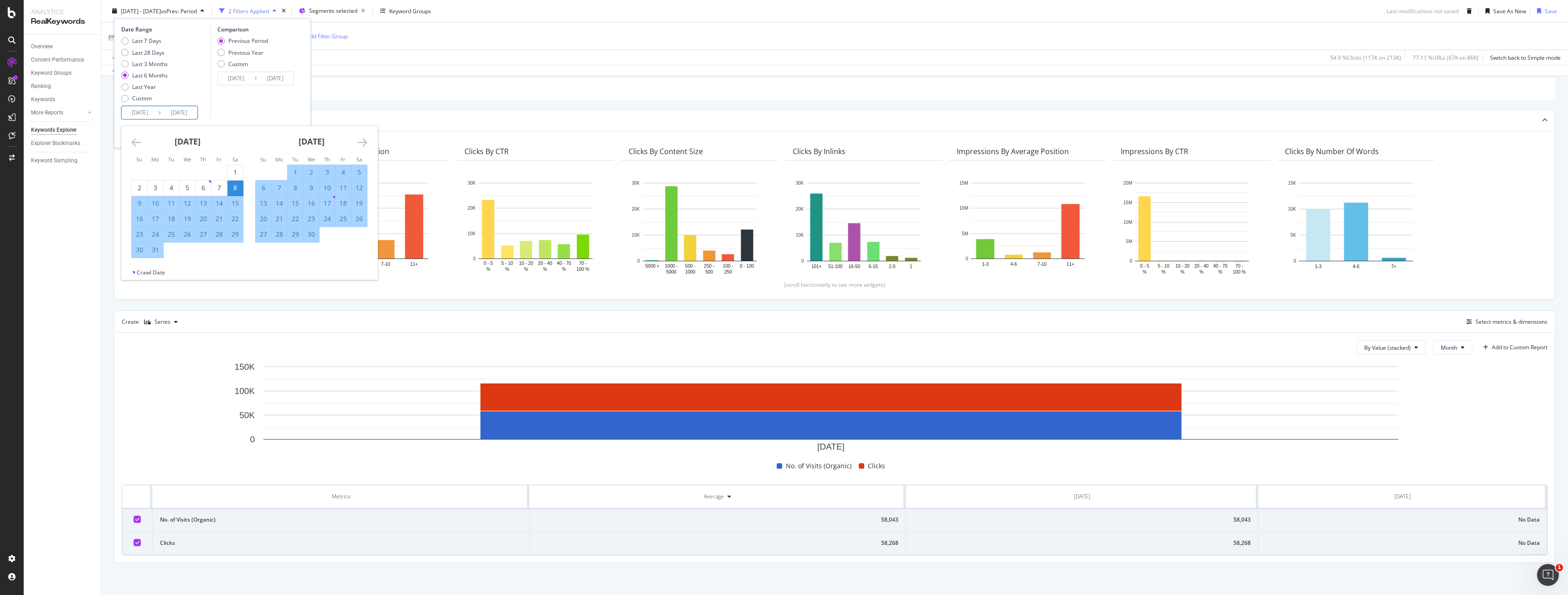
click at [150, 109] on input "[DATE]" at bounding box center [140, 112] width 37 height 13
click at [137, 141] on icon "Move backward to switch to the previous month." at bounding box center [136, 143] width 10 height 11
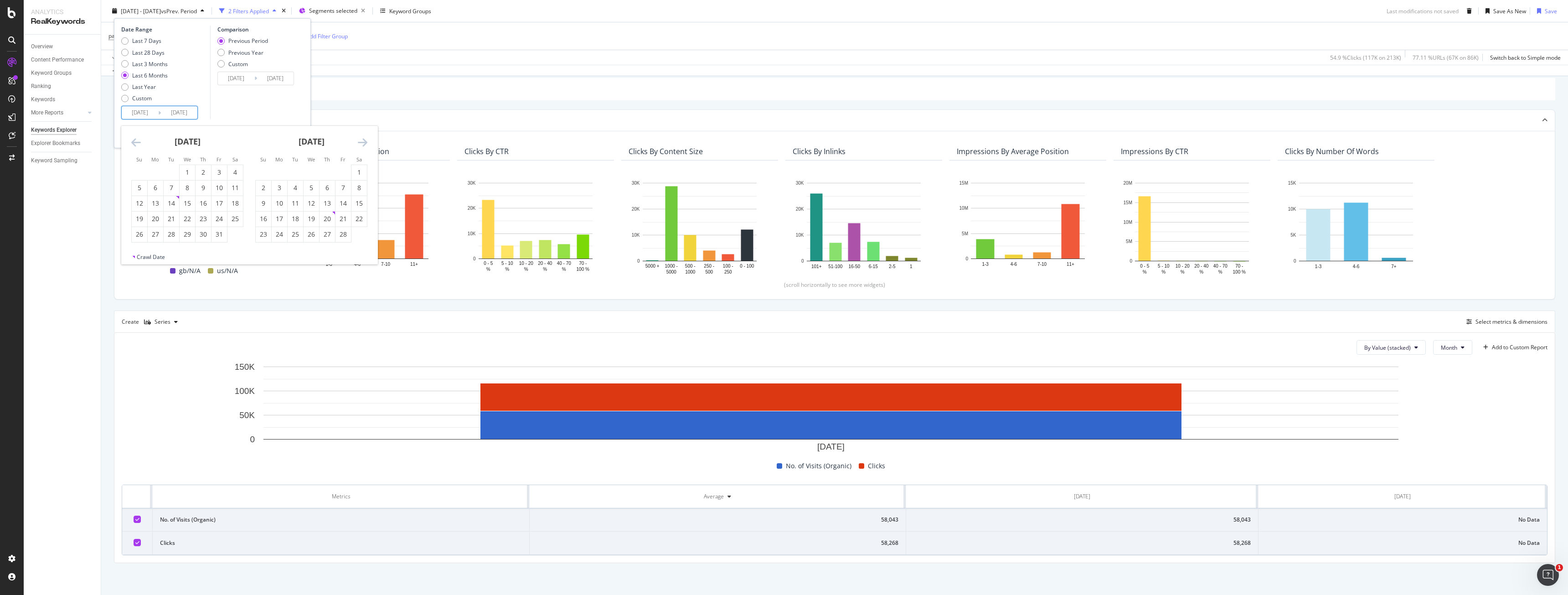
click at [137, 141] on icon "Move backward to switch to the previous month." at bounding box center [136, 143] width 10 height 11
click at [365, 145] on icon "Move forward to switch to the next month." at bounding box center [363, 143] width 10 height 11
click at [307, 164] on div "Su Mo Tu We Th Fr Sa" at bounding box center [311, 159] width 124 height 10
click at [307, 166] on div "1" at bounding box center [311, 172] width 15 height 15
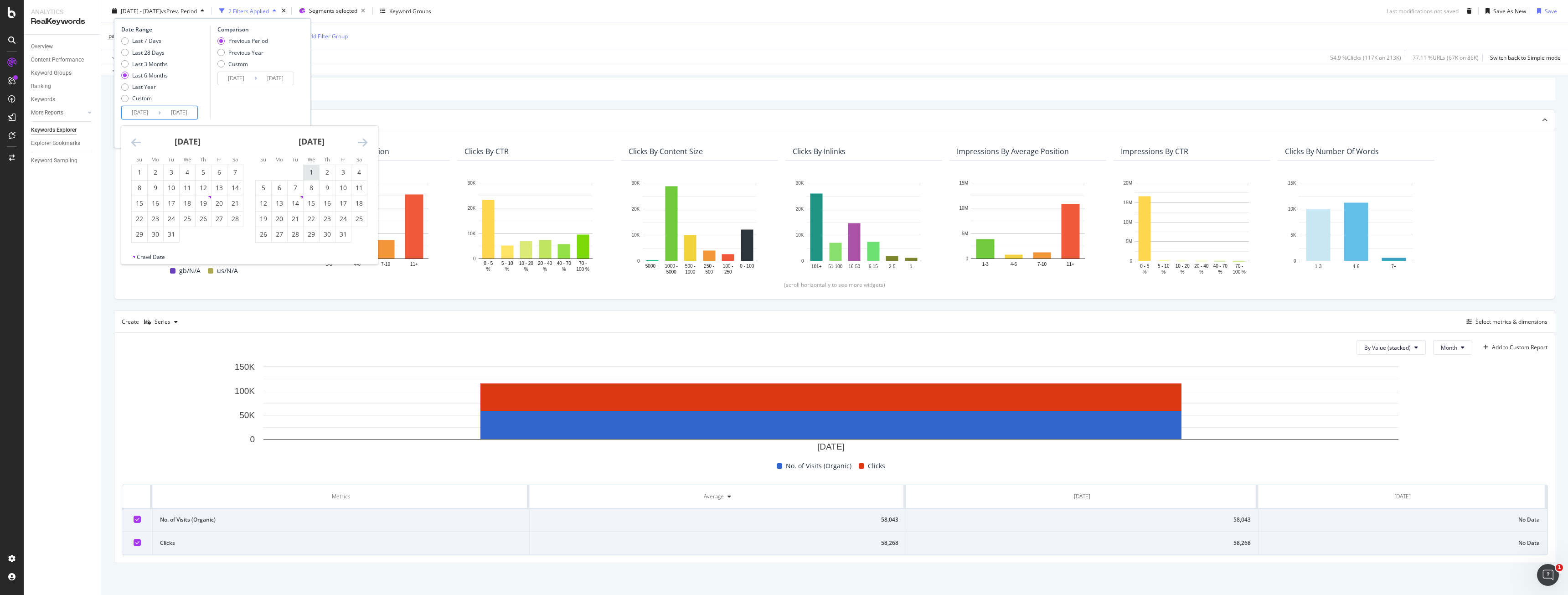
type input "[DATE]"
click at [367, 144] on icon "Move forward to switch to the next month." at bounding box center [363, 143] width 10 height 11
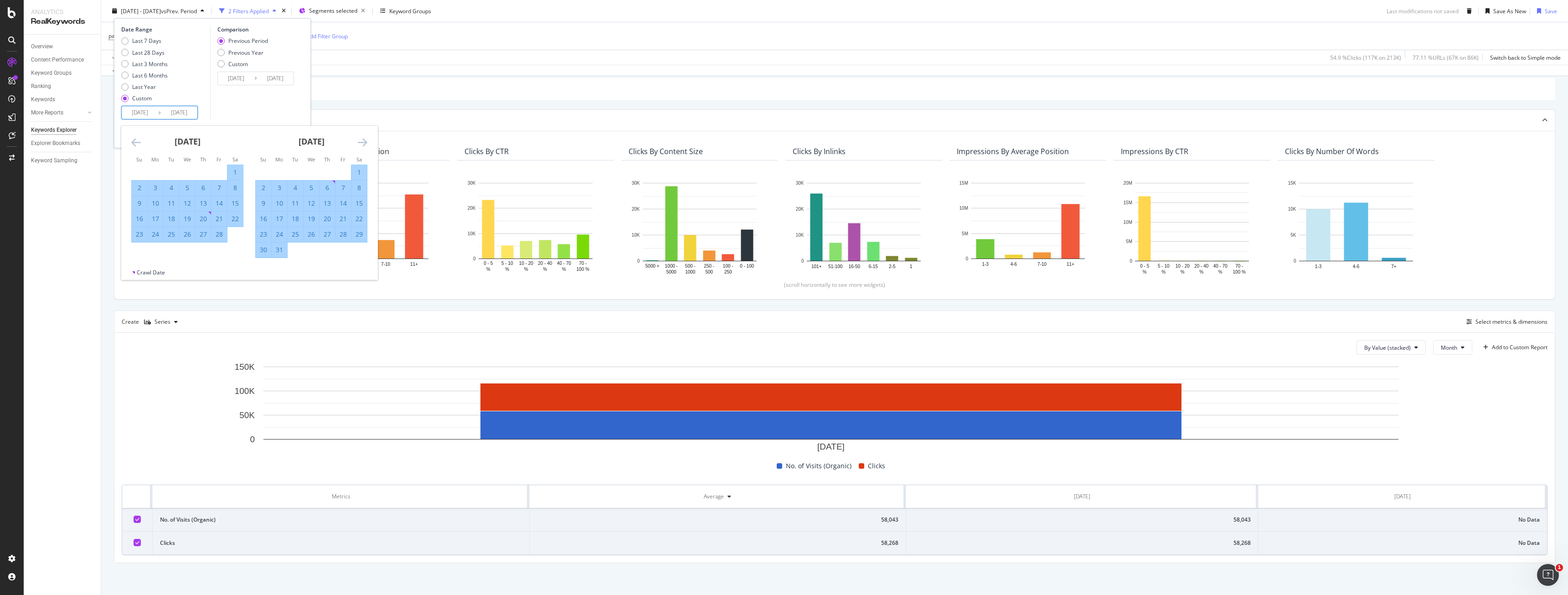
click at [367, 144] on icon "Move forward to switch to the next month." at bounding box center [363, 143] width 10 height 11
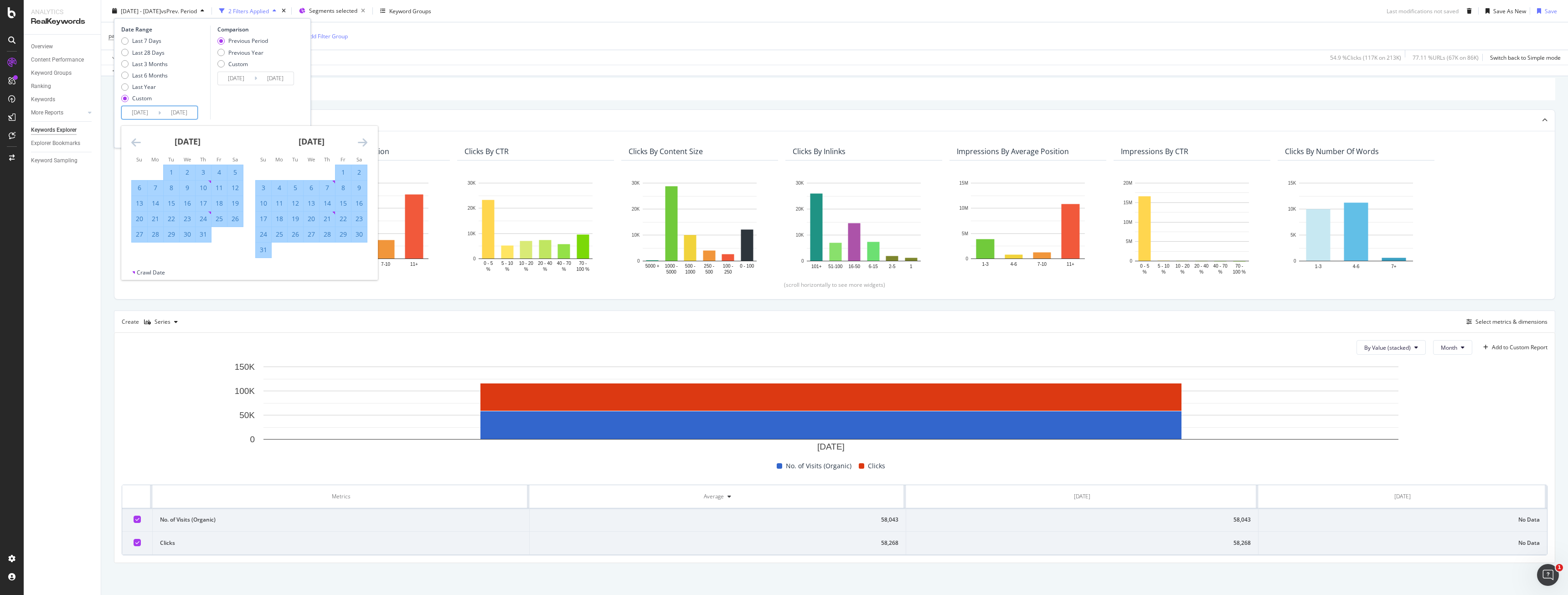
click at [263, 248] on div "31" at bounding box center [263, 250] width 15 height 9
type input "[DATE]"
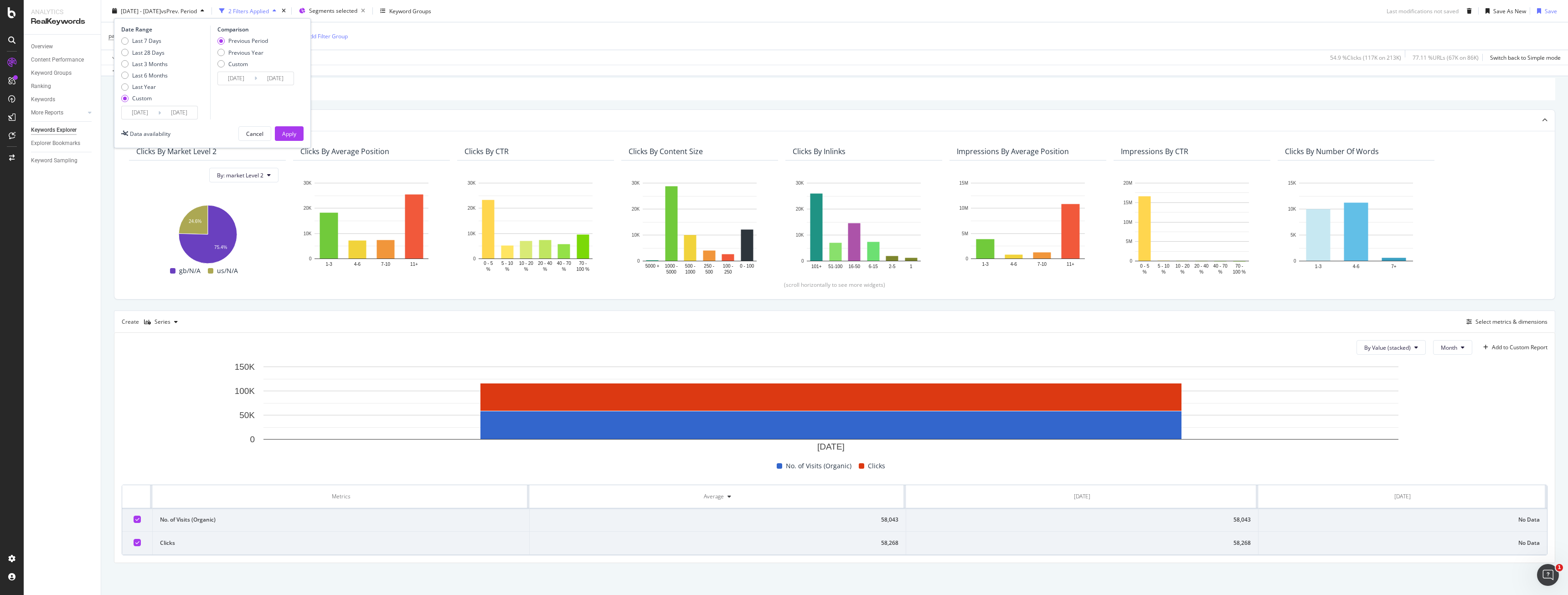
click at [286, 132] on div "Apply" at bounding box center [289, 133] width 14 height 8
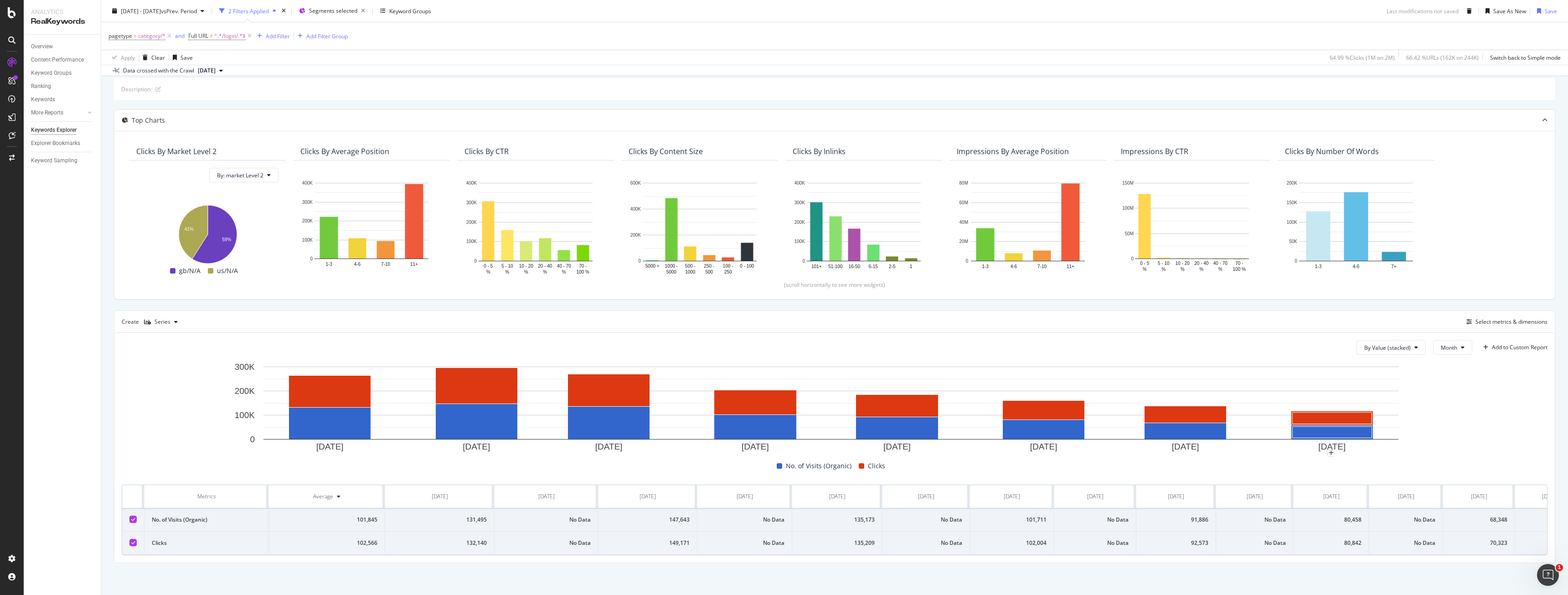
click at [1531, 423] on rect "A chart." at bounding box center [831, 408] width 1419 height 91
